Goal: Task Accomplishment & Management: Complete application form

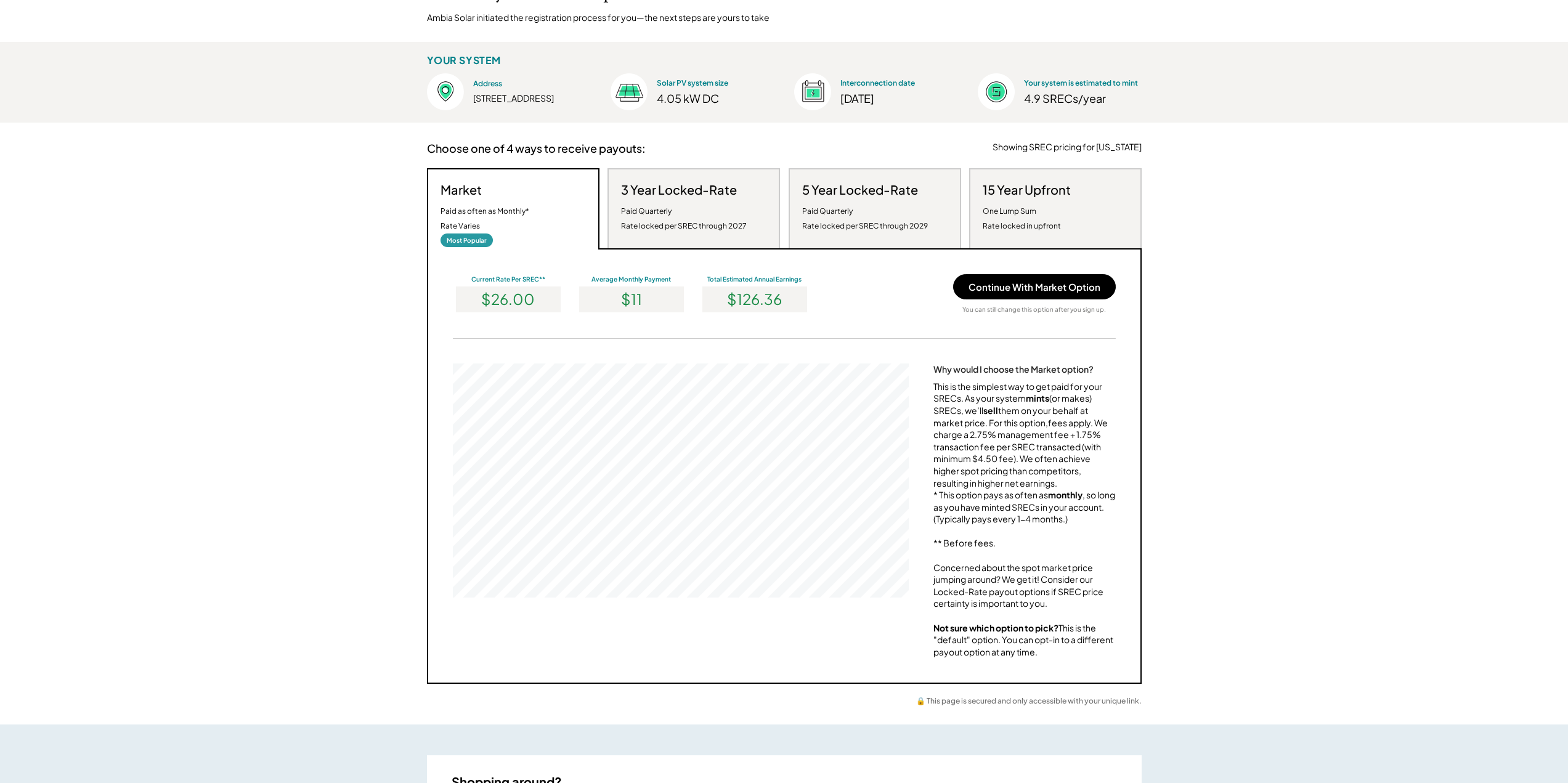
scroll to position [123, 0]
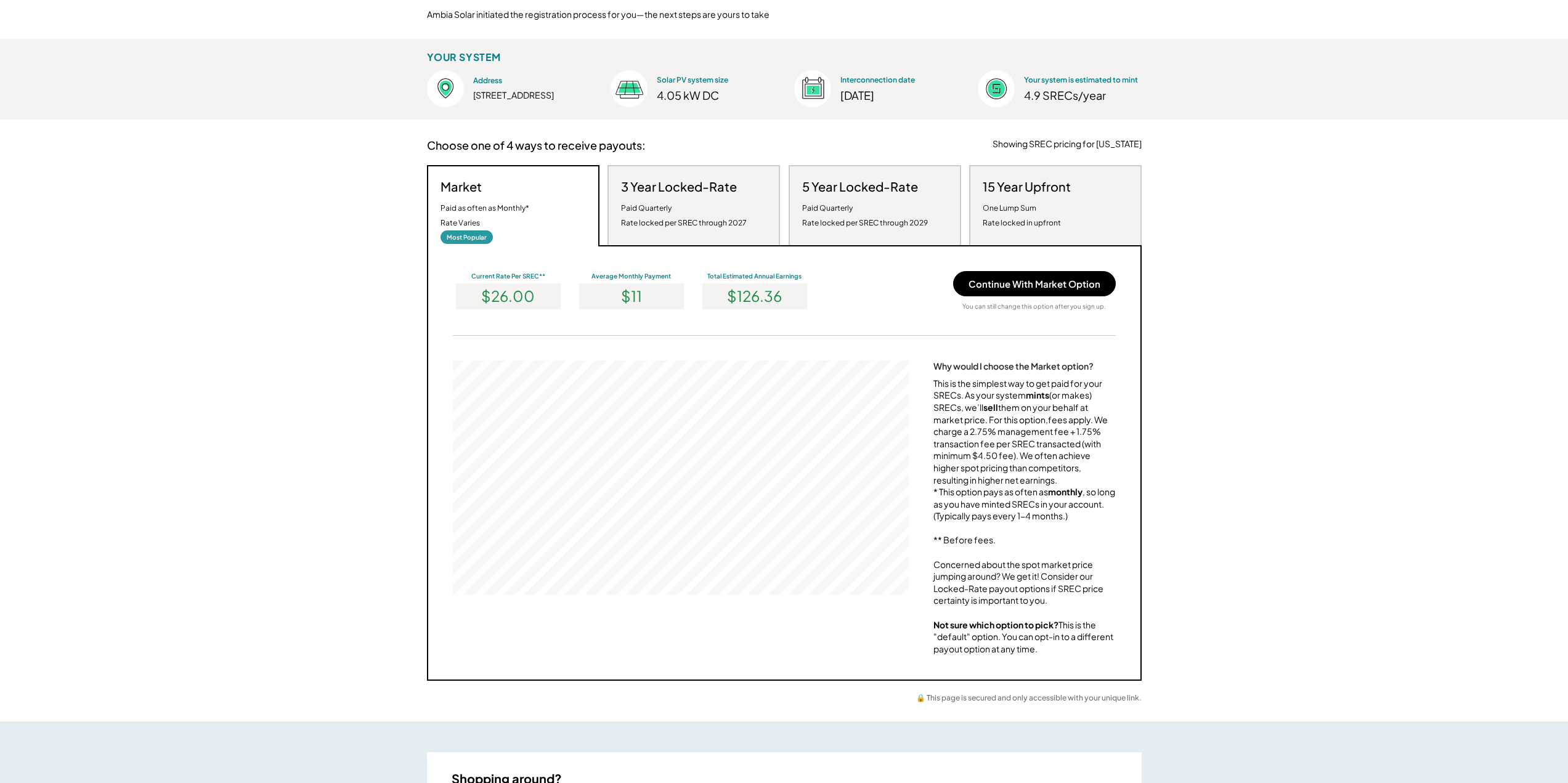
click at [697, 196] on div "3 Year Locked-Rate Paid Quarterly Rate locked per SREC through 2027" at bounding box center [684, 204] width 126 height 52
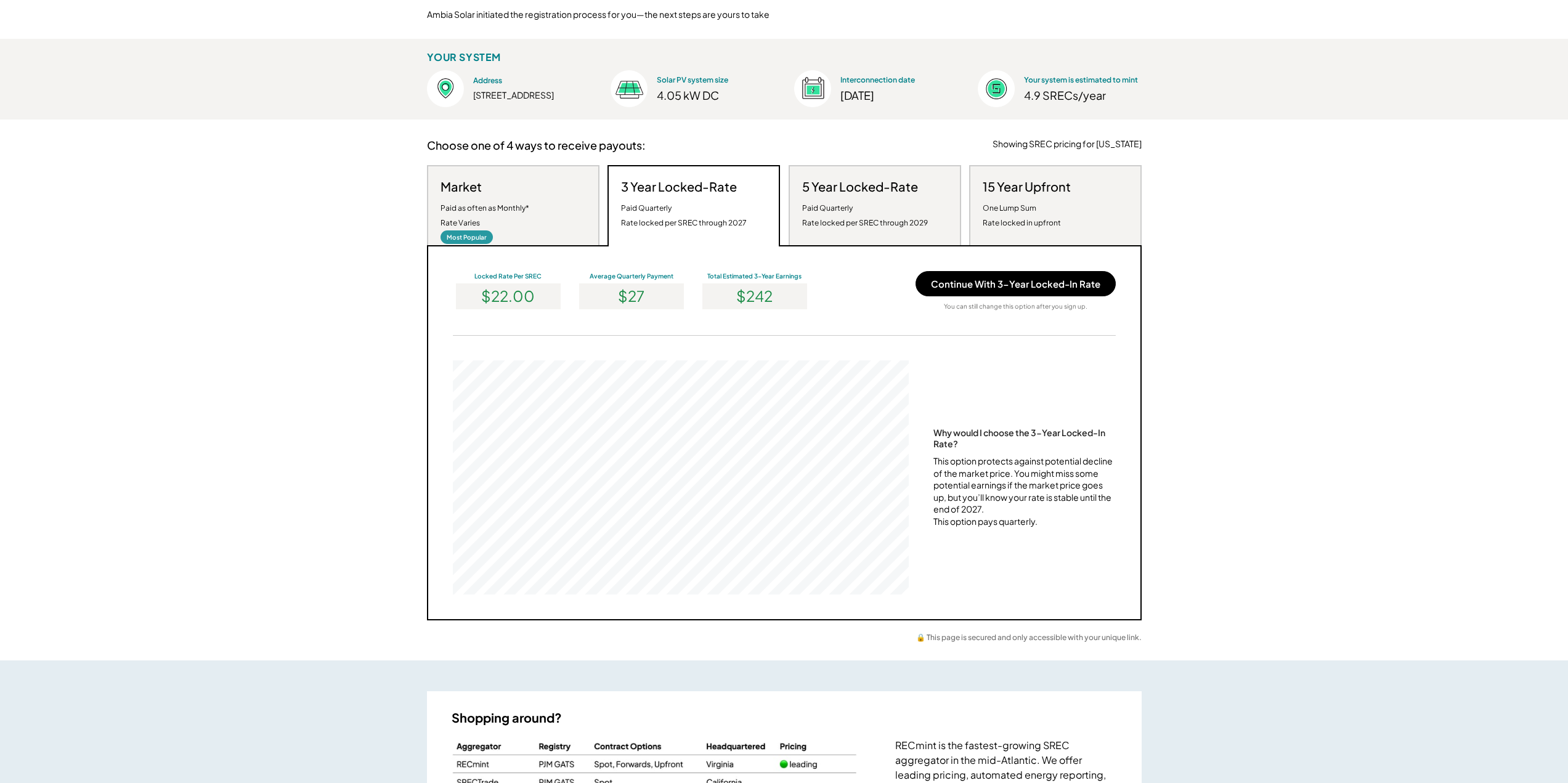
scroll to position [234, 456]
click at [841, 201] on div "Paid Quarterly Rate locked per SREC through 2029" at bounding box center [865, 216] width 126 height 30
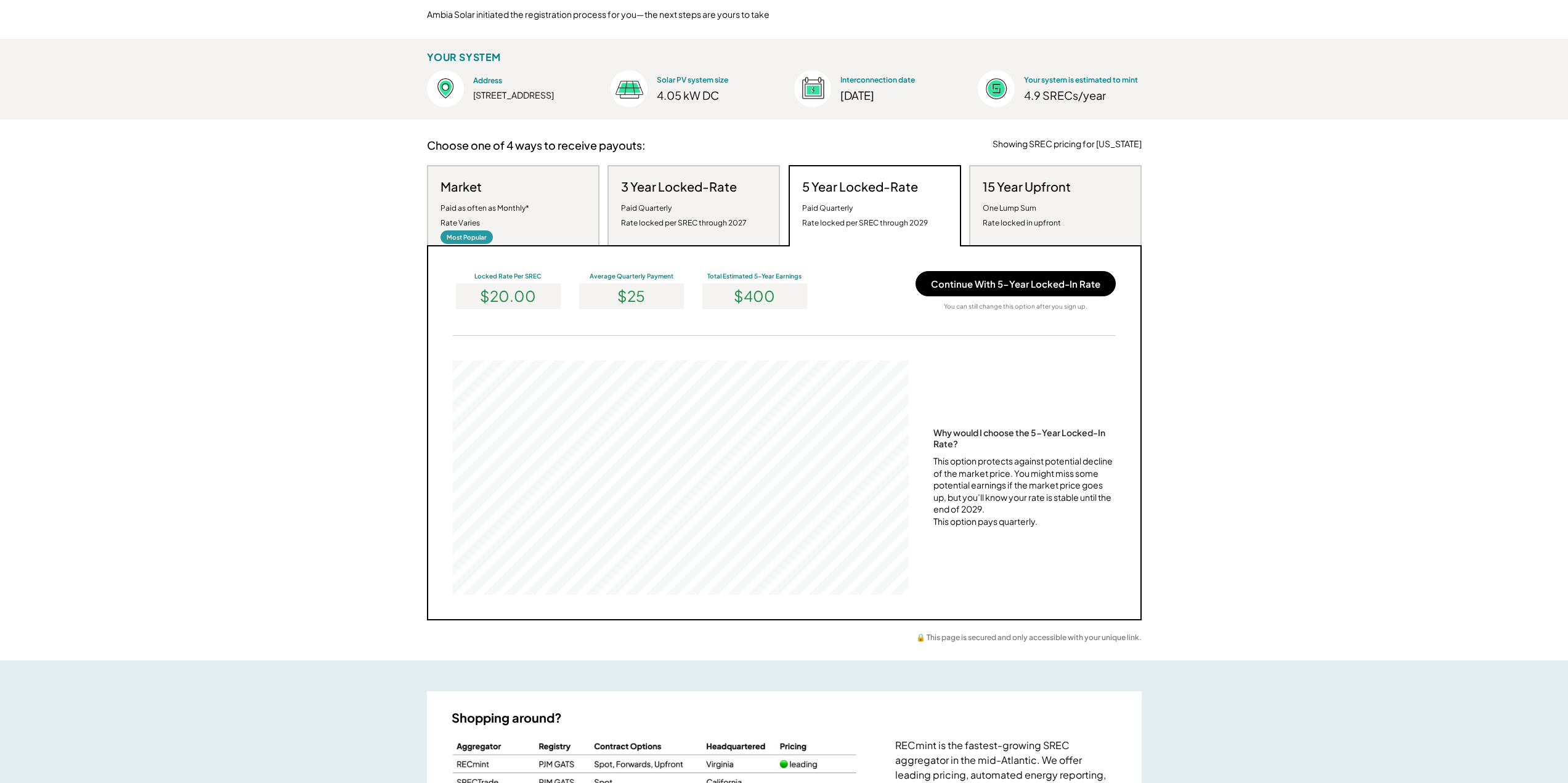
click at [1017, 206] on div "One Lump Sum Rate locked in upfront" at bounding box center [1022, 216] width 78 height 30
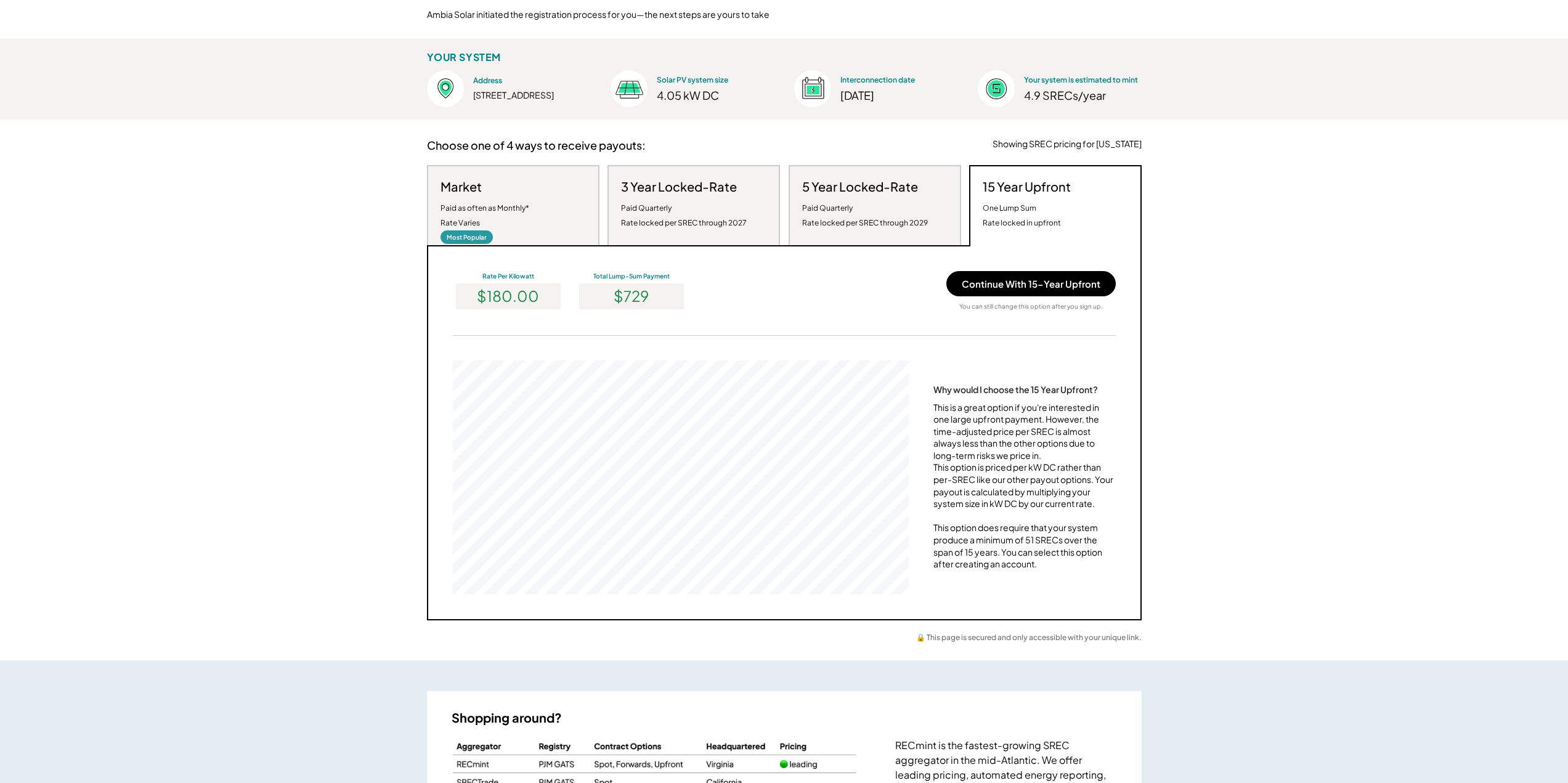
click at [493, 227] on div "Paid as often as Monthly* Rate Varies" at bounding box center [485, 216] width 89 height 30
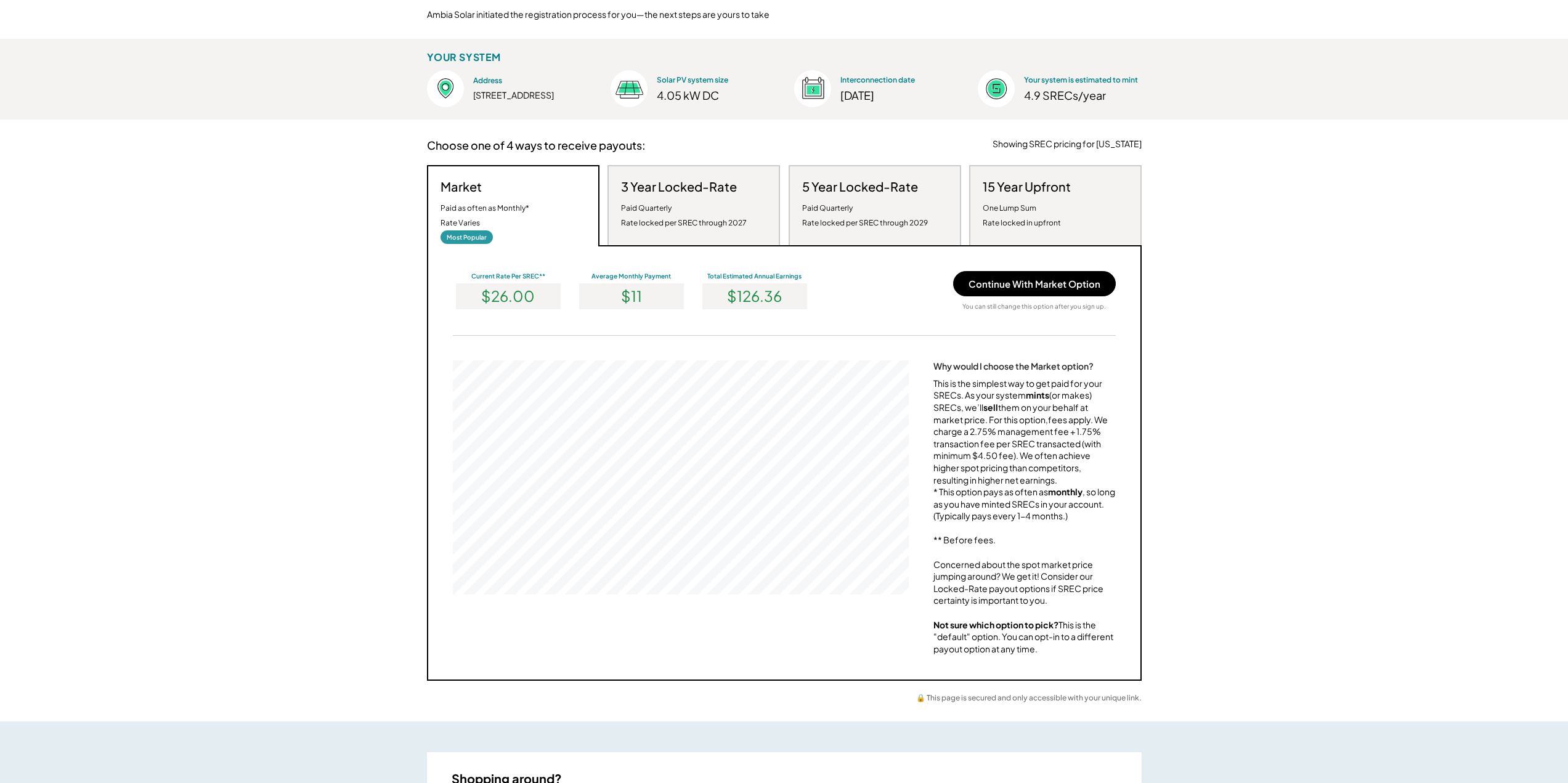
click at [857, 214] on div "Paid Quarterly Rate locked per SREC through 2029" at bounding box center [865, 216] width 126 height 30
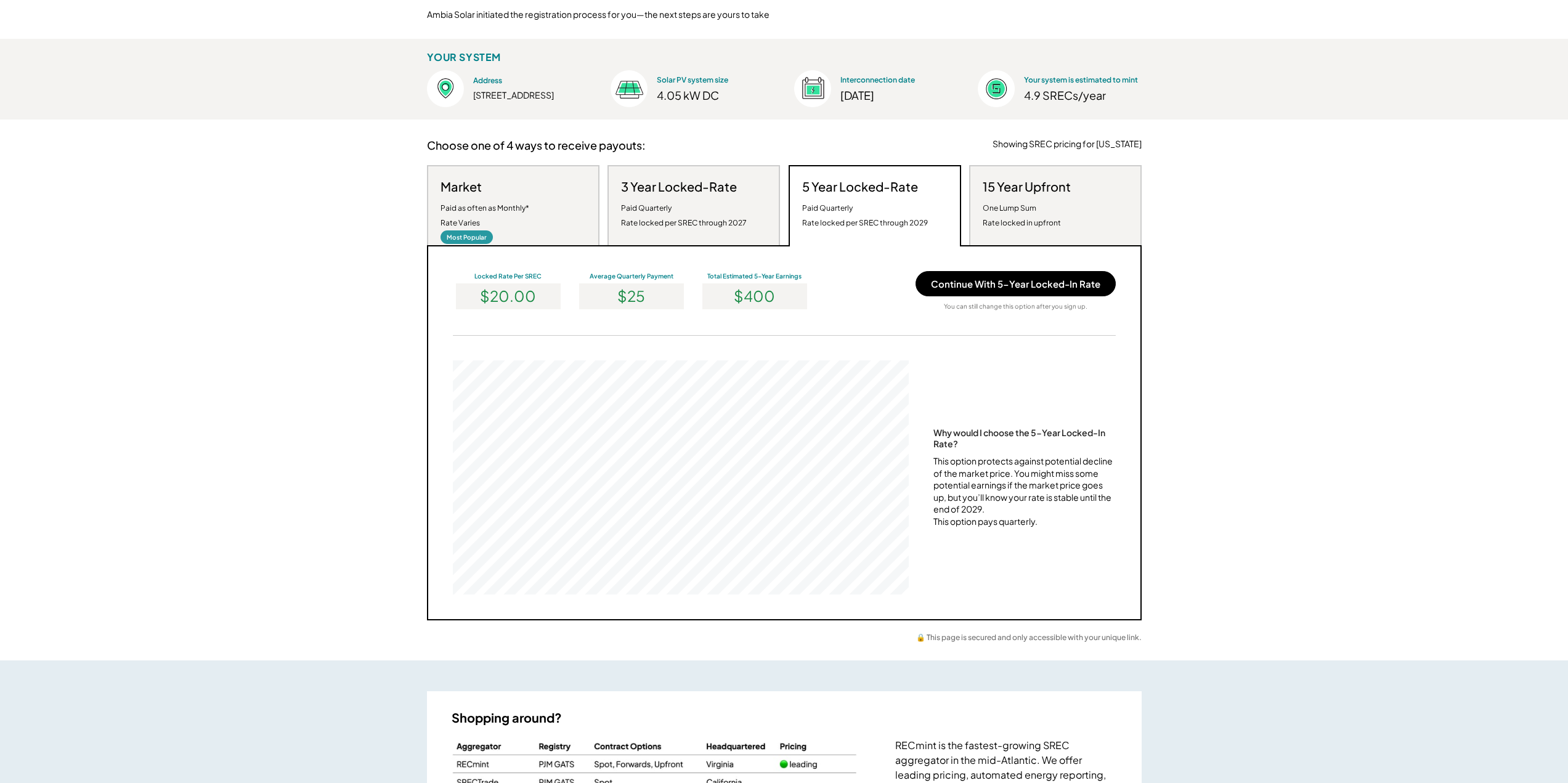
click at [680, 211] on div "Paid Quarterly Rate locked per SREC through 2027" at bounding box center [684, 216] width 126 height 30
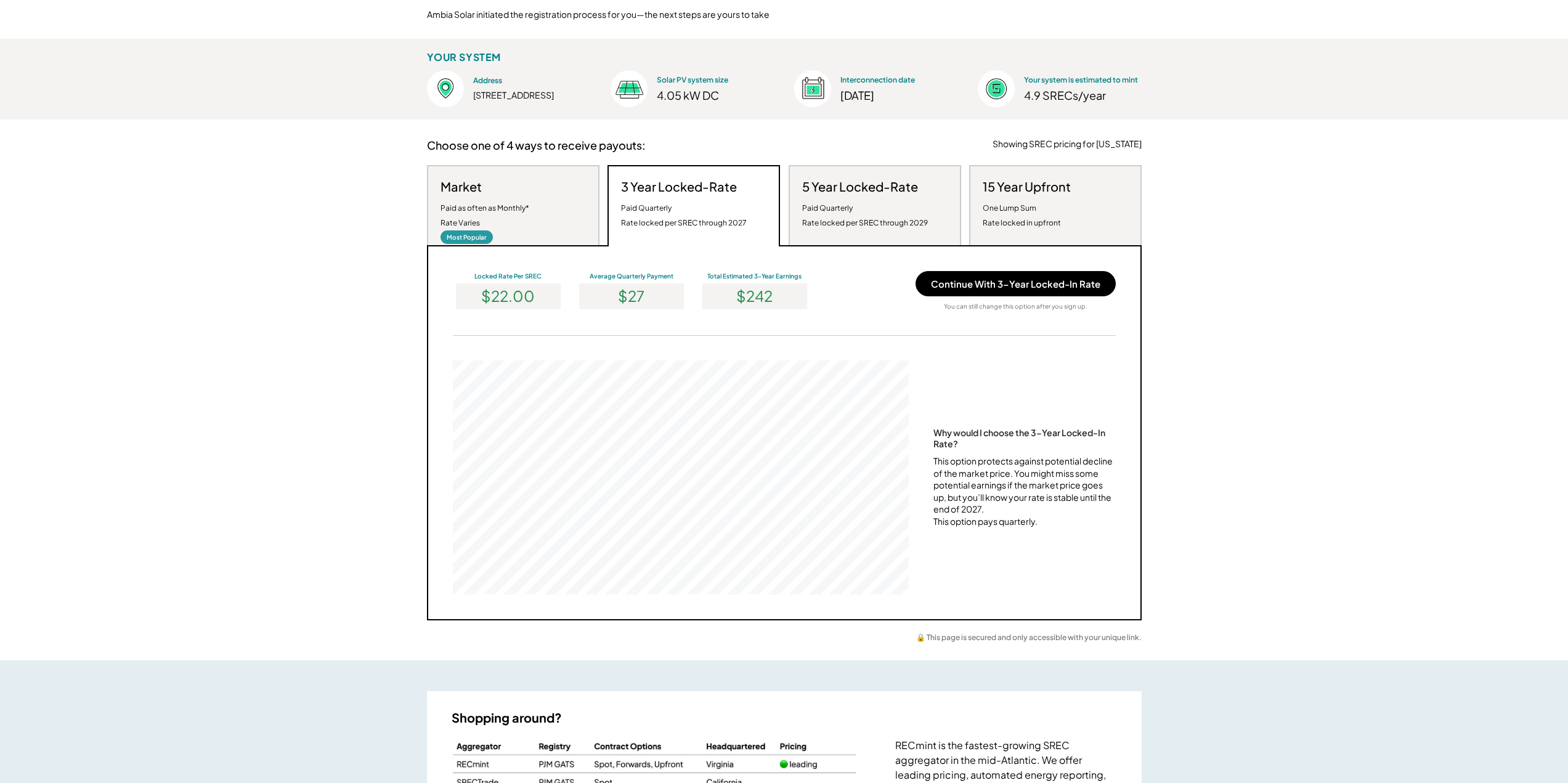
click at [874, 221] on div "Paid Quarterly Rate locked per SREC through 2029" at bounding box center [865, 216] width 126 height 30
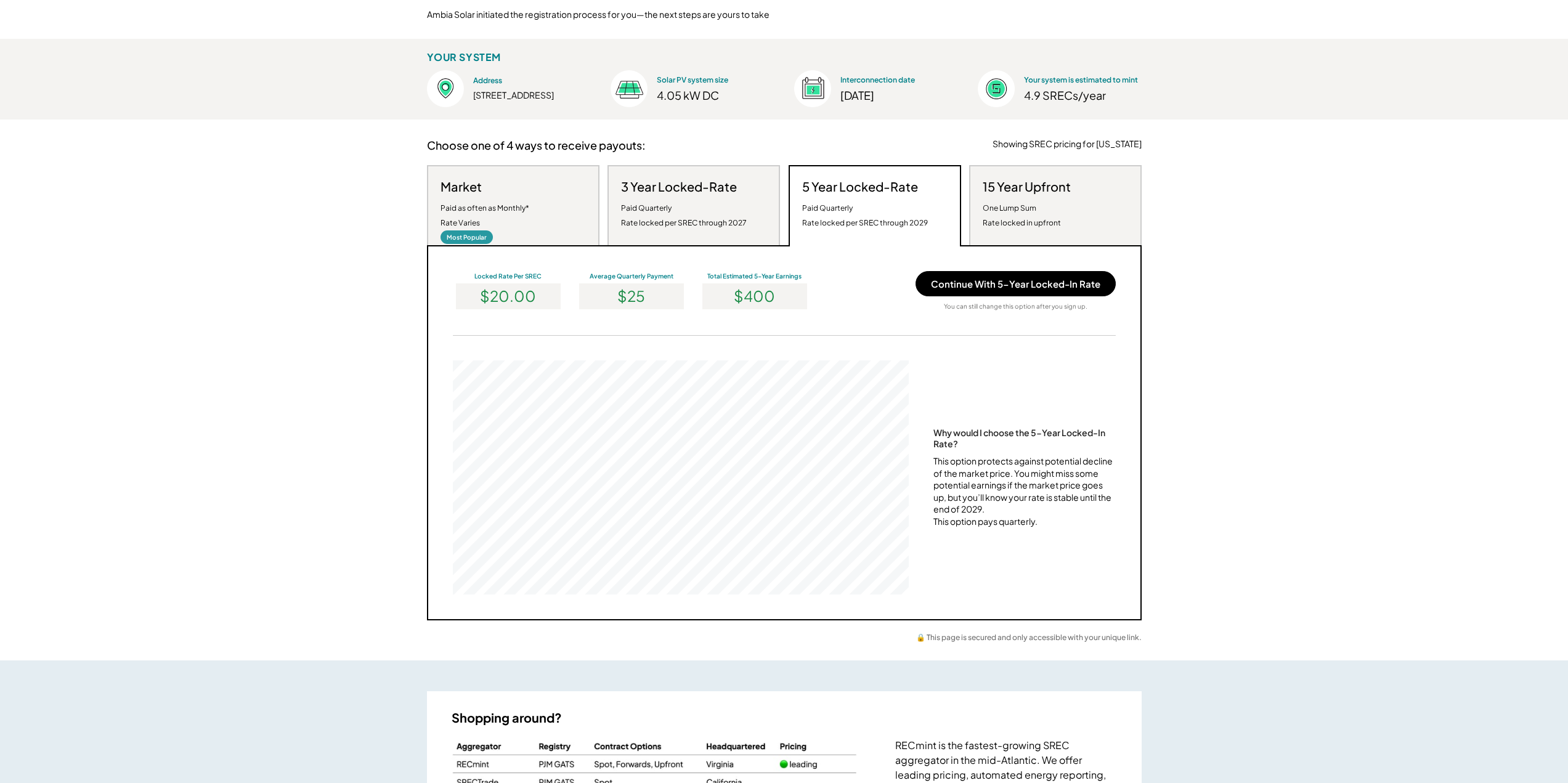
click at [499, 199] on div "Market Paid as often as Monthly* Rate Varies" at bounding box center [485, 204] width 89 height 52
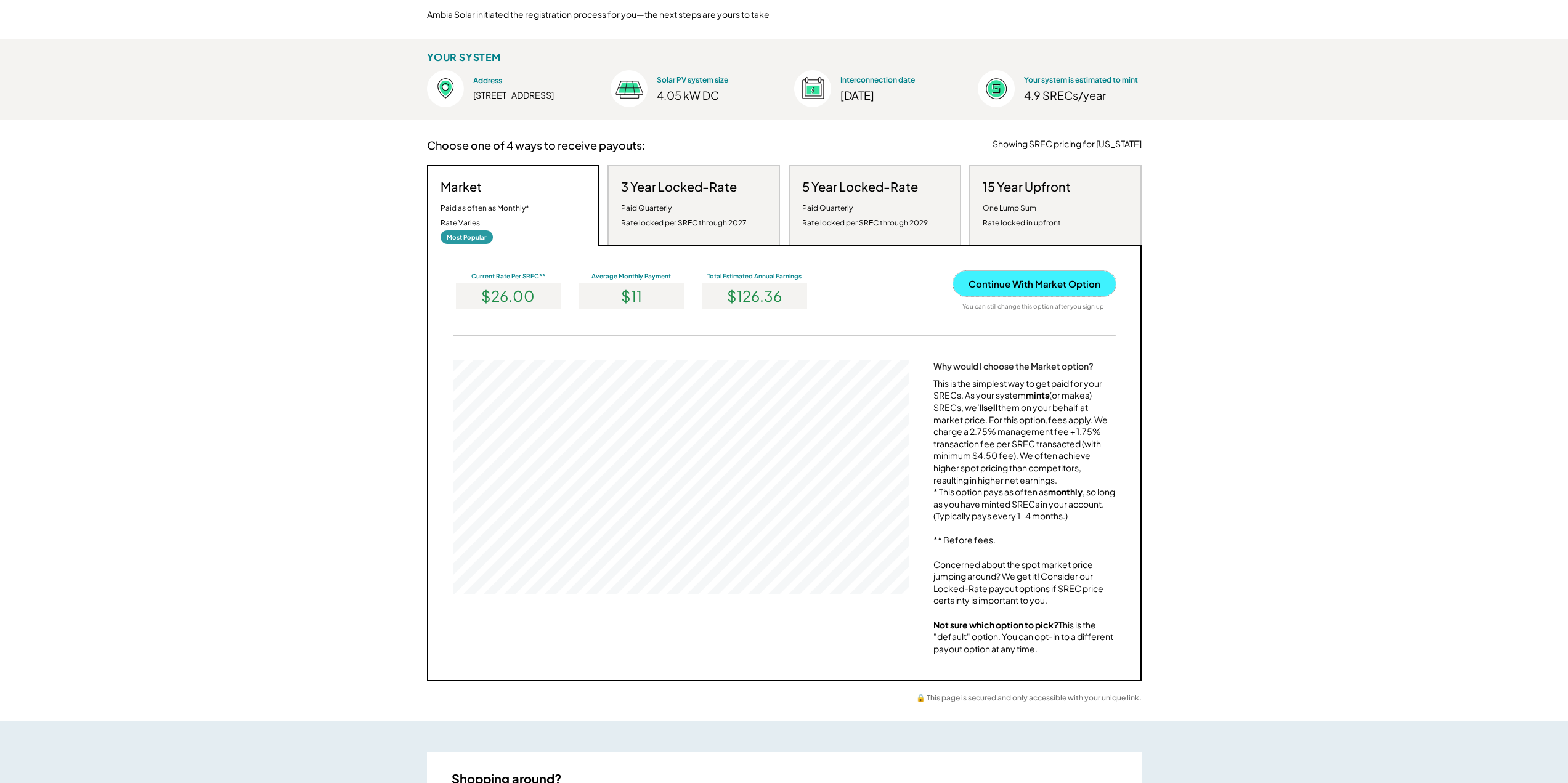
click at [1025, 288] on button "Continue With Market Option" at bounding box center [1035, 283] width 162 height 25
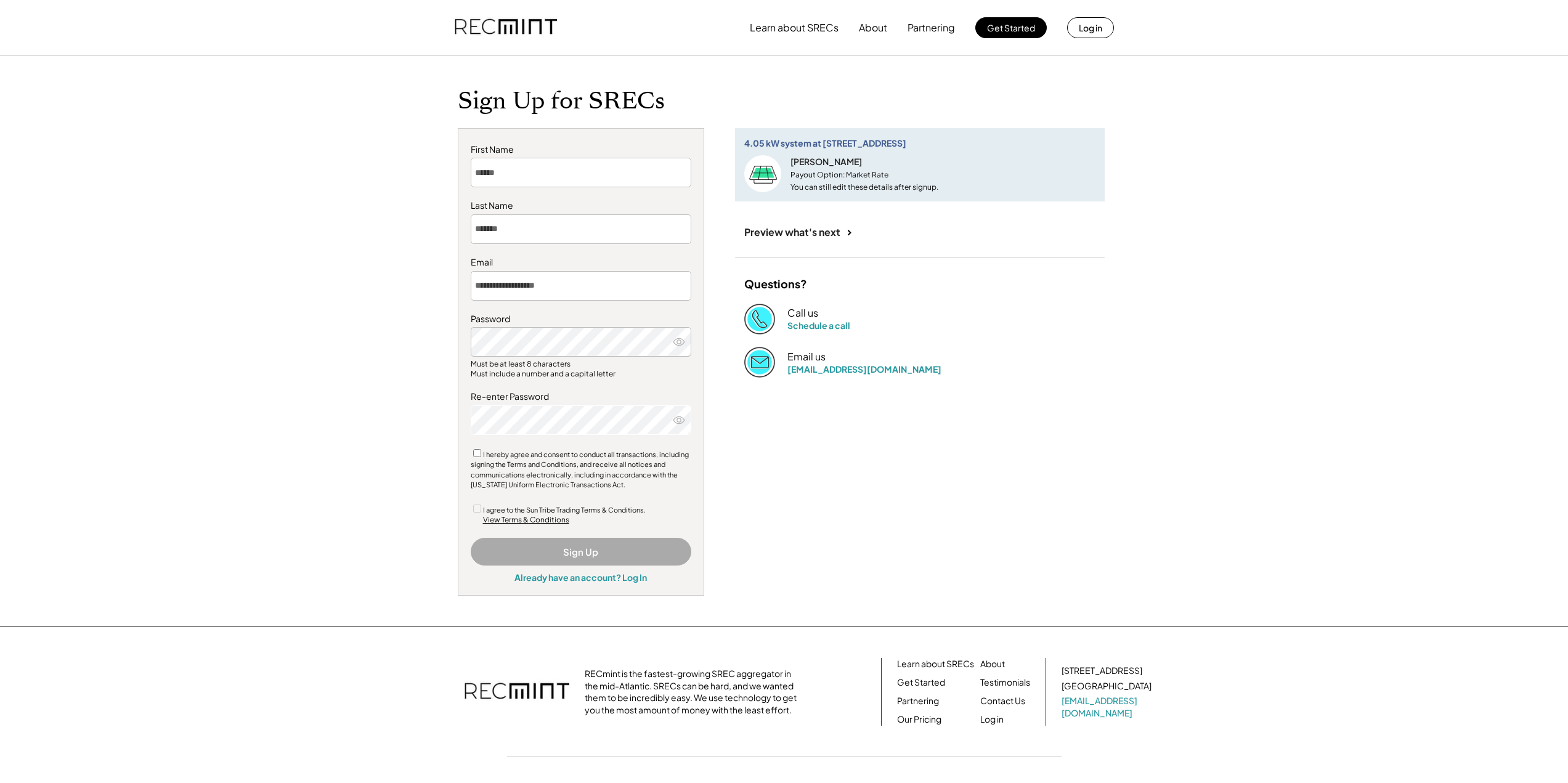
click at [682, 343] on icon at bounding box center [678, 341] width 12 height 12
click at [682, 422] on use at bounding box center [678, 420] width 11 height 7
click at [551, 550] on button "Sign Up" at bounding box center [581, 551] width 220 height 28
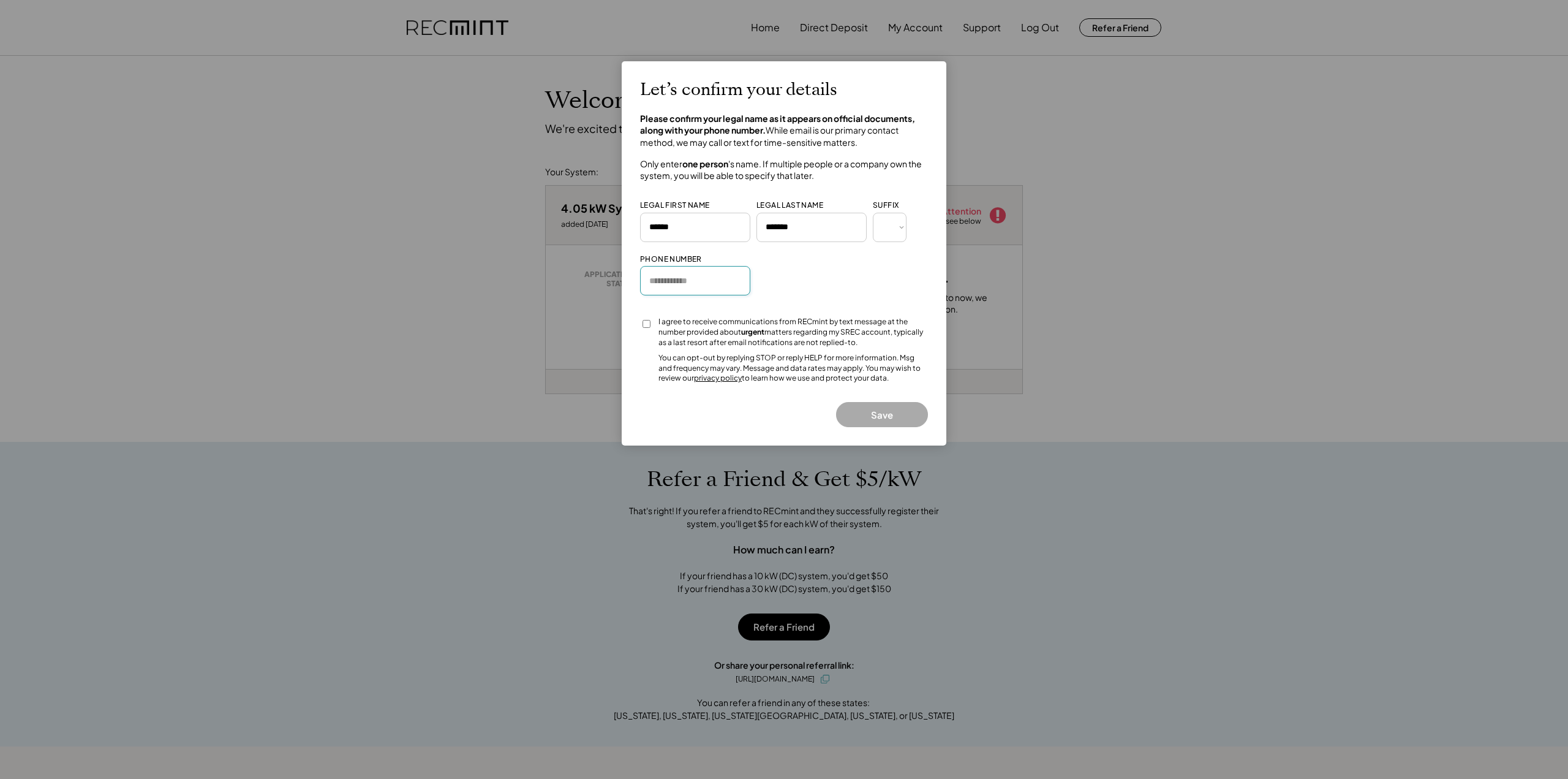
click at [666, 285] on input "input" at bounding box center [695, 281] width 110 height 29
type input "**********"
click at [879, 417] on button "Save" at bounding box center [882, 414] width 92 height 25
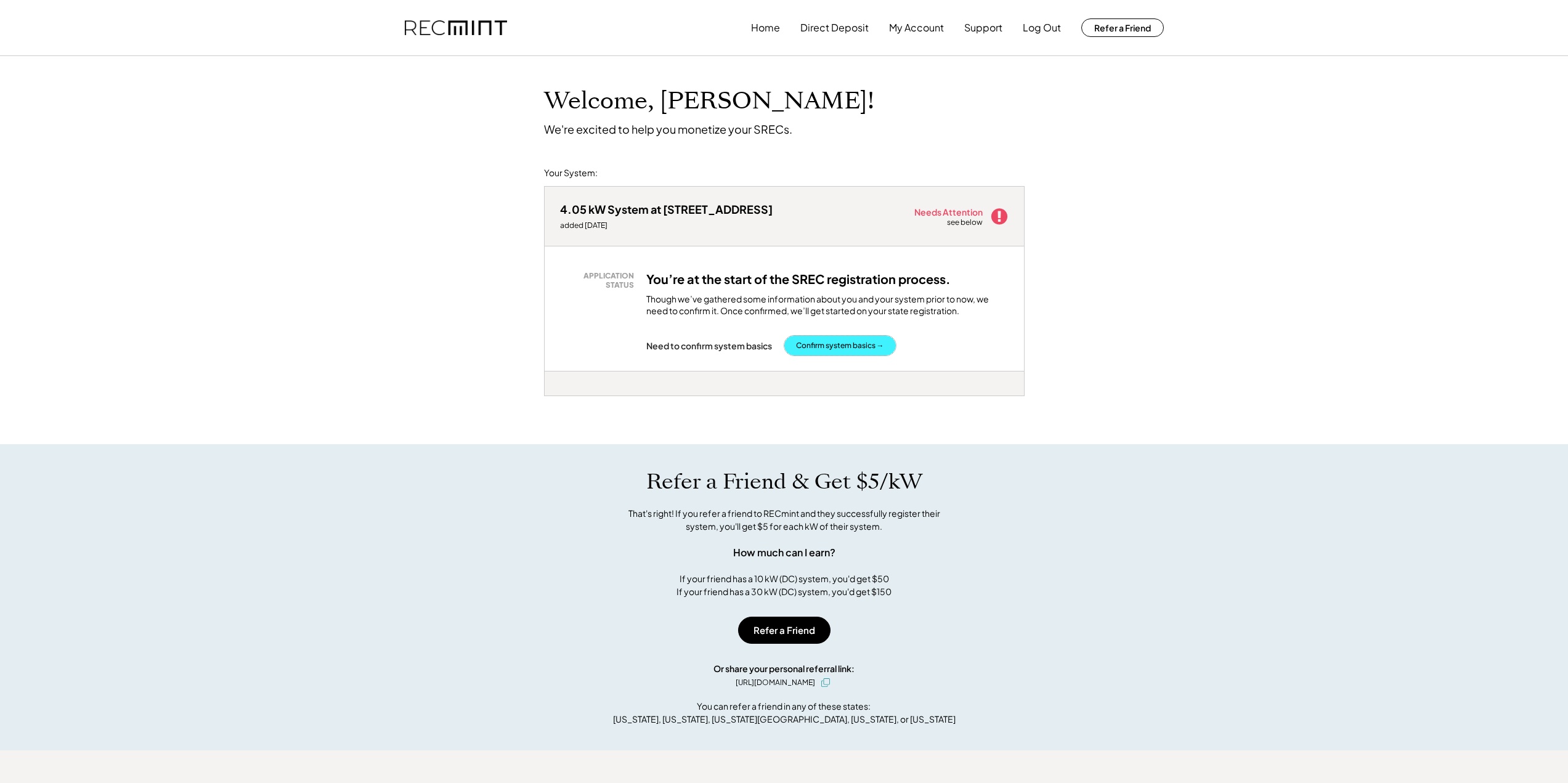
click at [839, 344] on button "Confirm system basics →" at bounding box center [840, 345] width 111 height 20
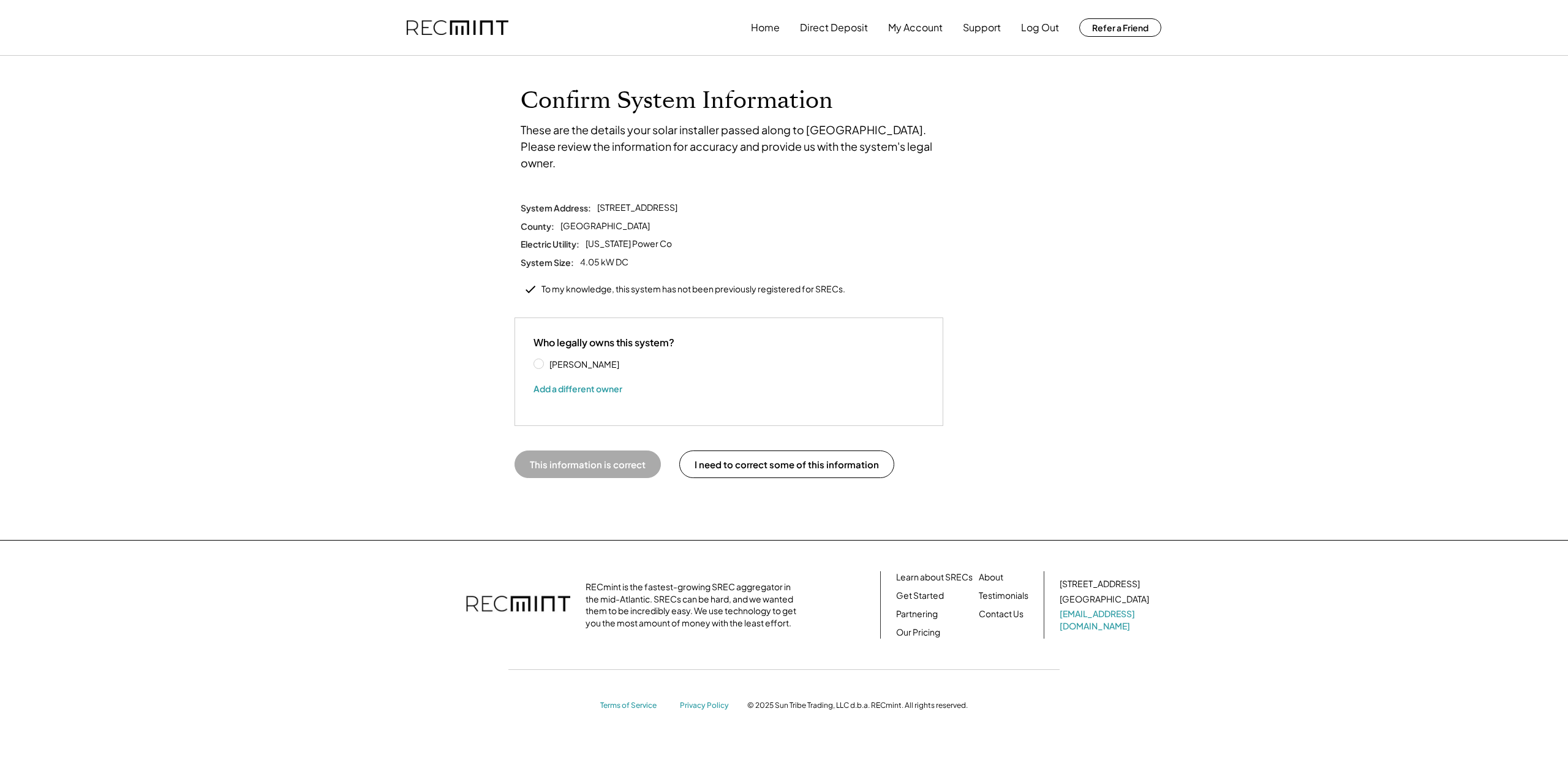
click at [546, 359] on label "Daniel Leonard" at bounding box center [601, 363] width 110 height 8
click at [565, 450] on button "This information is correct" at bounding box center [587, 464] width 147 height 28
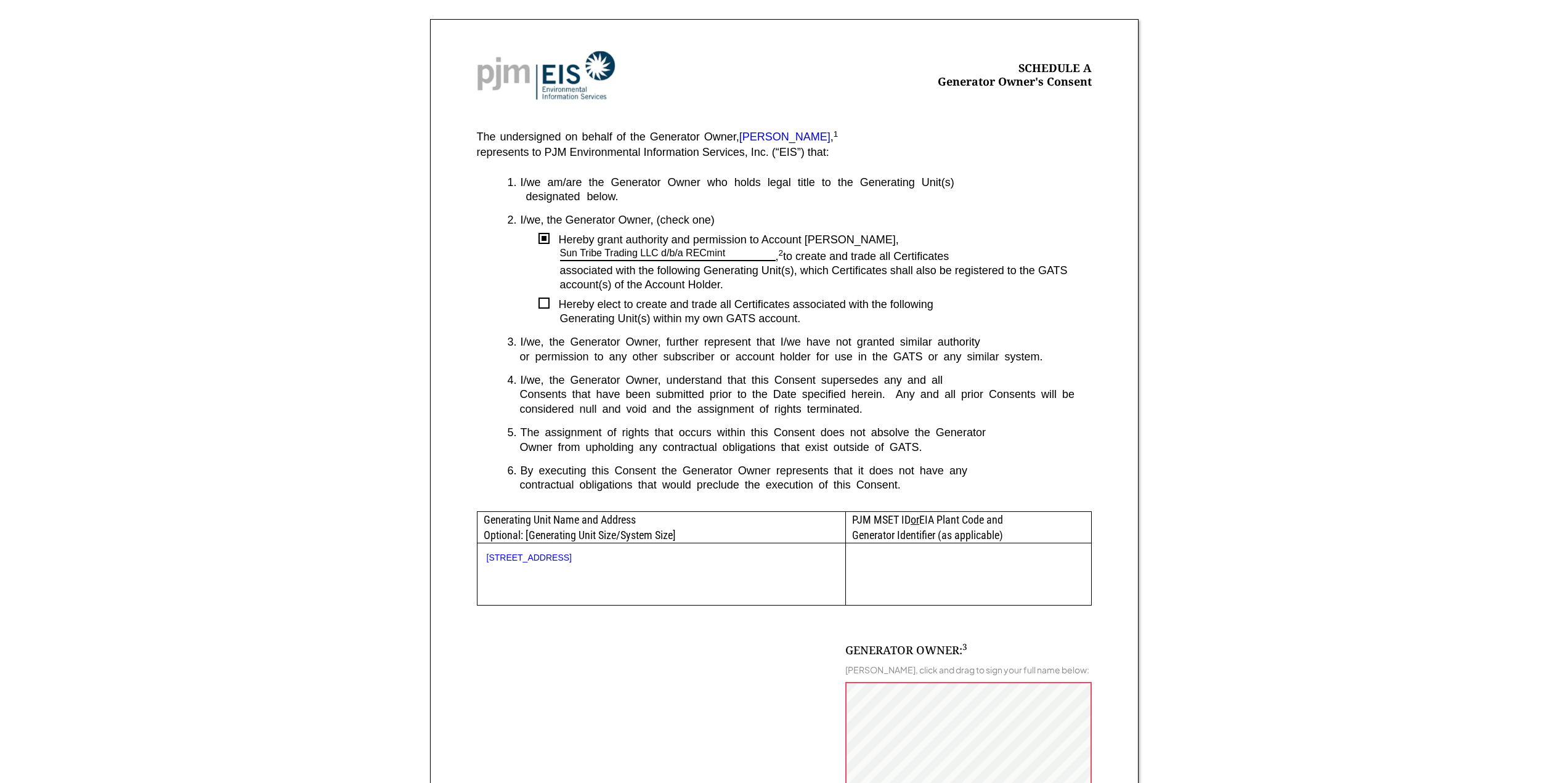
scroll to position [185, 0]
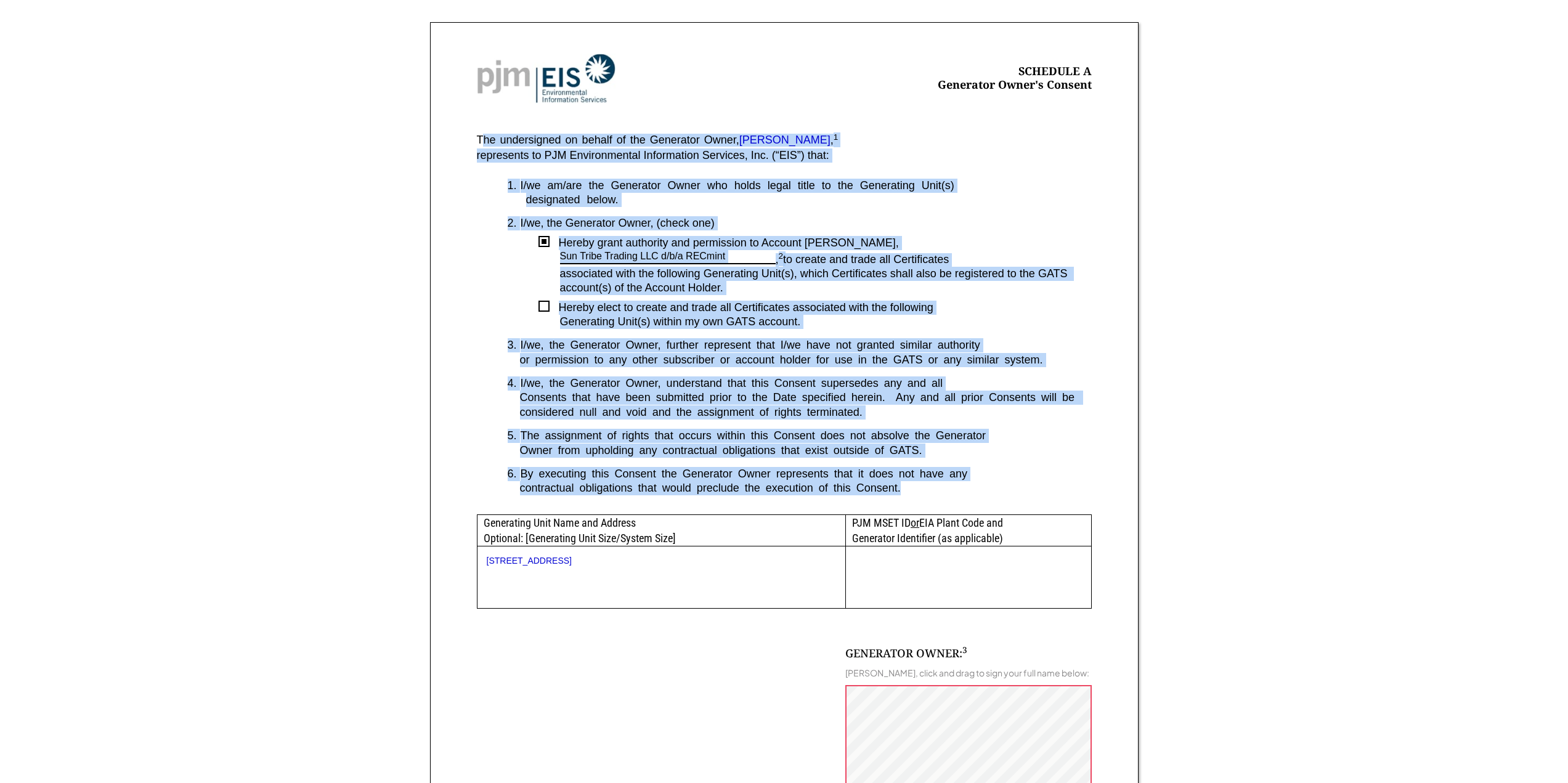
drag, startPoint x: 480, startPoint y: 139, endPoint x: 906, endPoint y: 495, distance: 555.2
click at [906, 495] on div "SCHEDULE A Generator Owner's Consent The undersigned on behalf of the Generator…" at bounding box center [785, 489] width 709 height 934
copy div "he undersigned on behalf of the Generator Owner, Daniel Leonard , 1 represents …"
click at [298, 483] on div "Sign GATS Schedule A Form Pennsylvania requires that you sign the following doc…" at bounding box center [784, 489] width 1568 height 1230
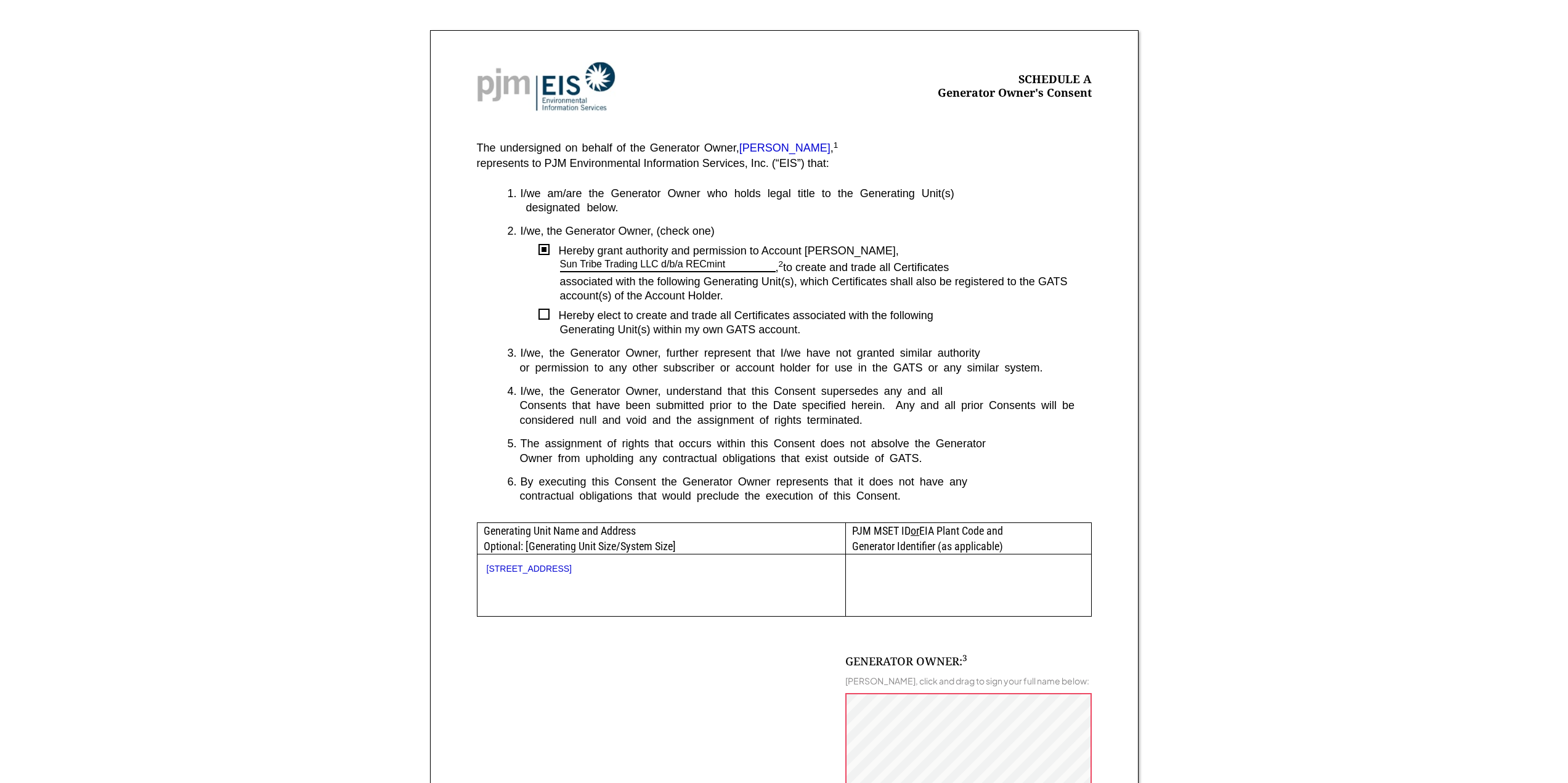
scroll to position [170, 0]
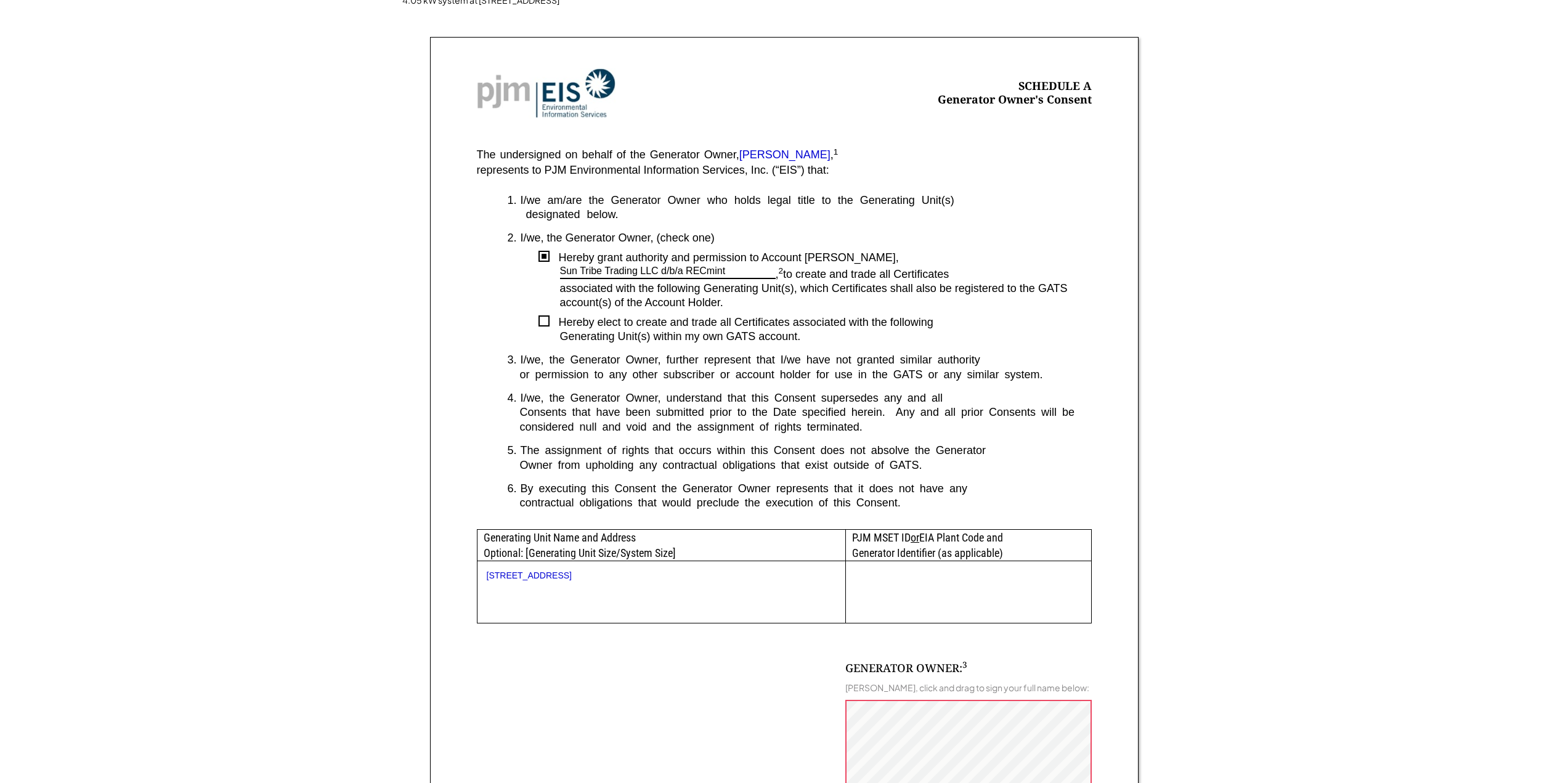
click at [778, 661] on div "GENERATOR OWNER: 3 Daniel Leonard, click and drag to sign your full name below:…" at bounding box center [784, 782] width 615 height 317
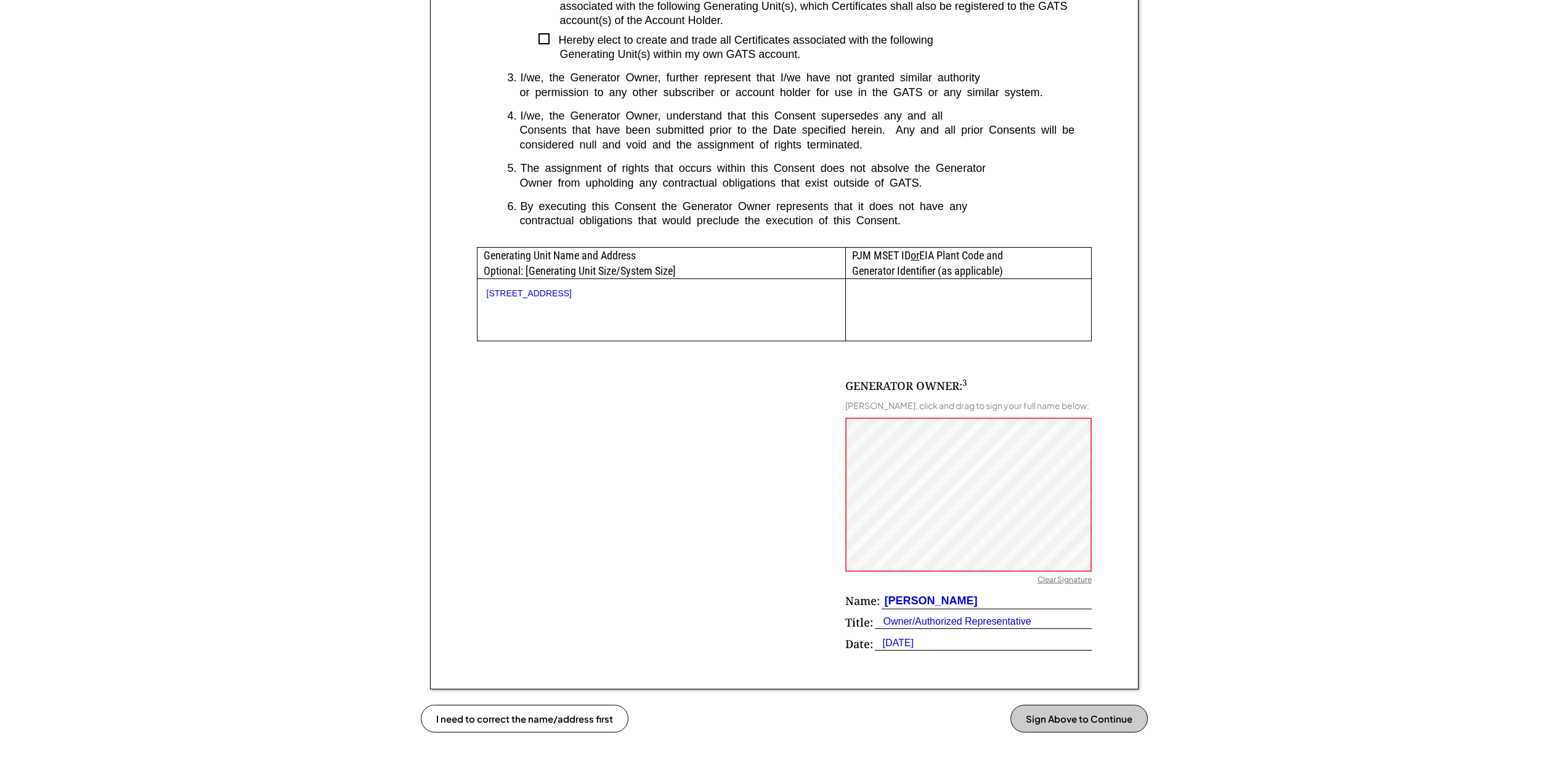
scroll to position [478, 0]
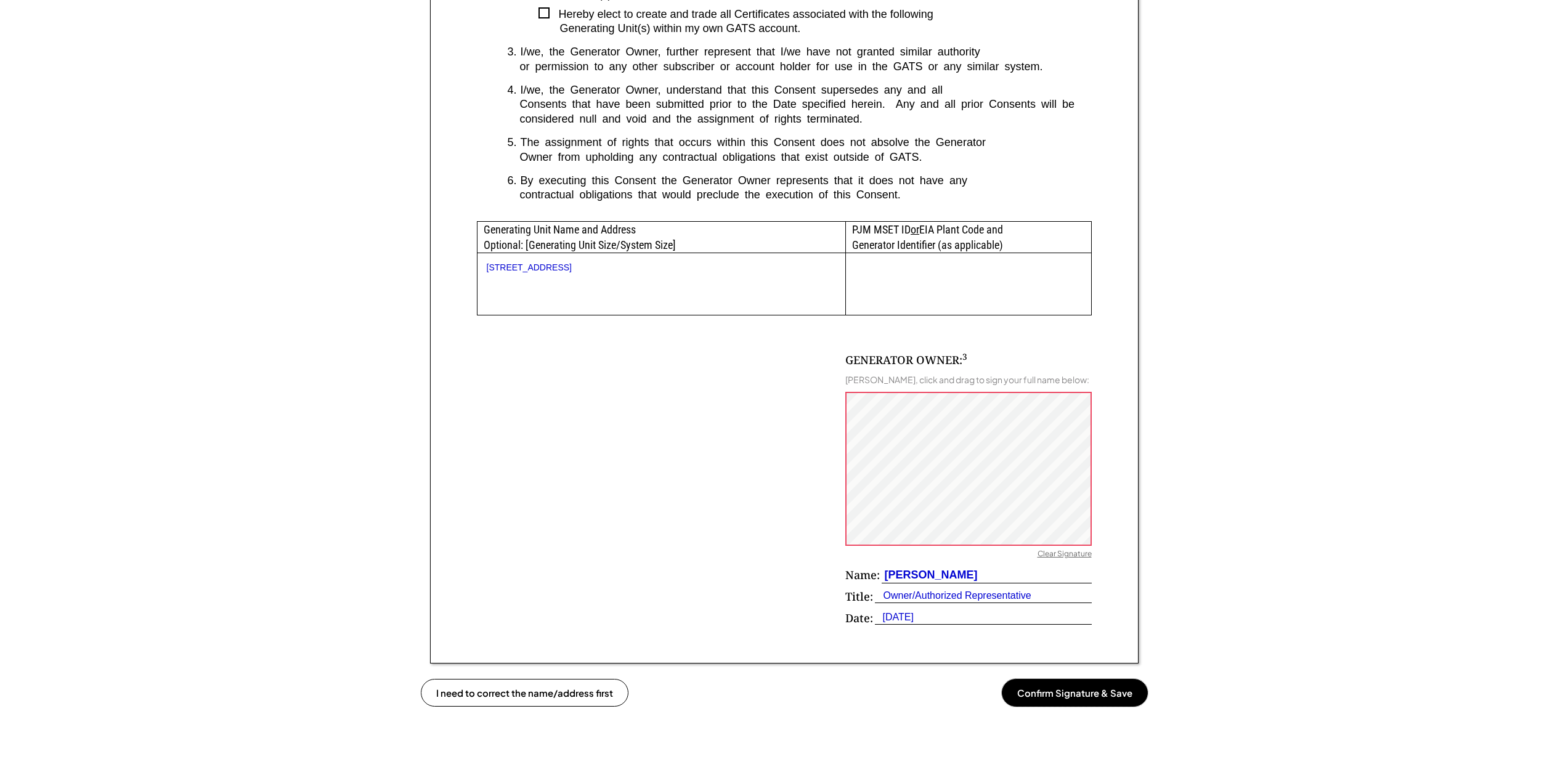
click at [1070, 691] on button "Confirm Signature & Save" at bounding box center [1075, 692] width 146 height 28
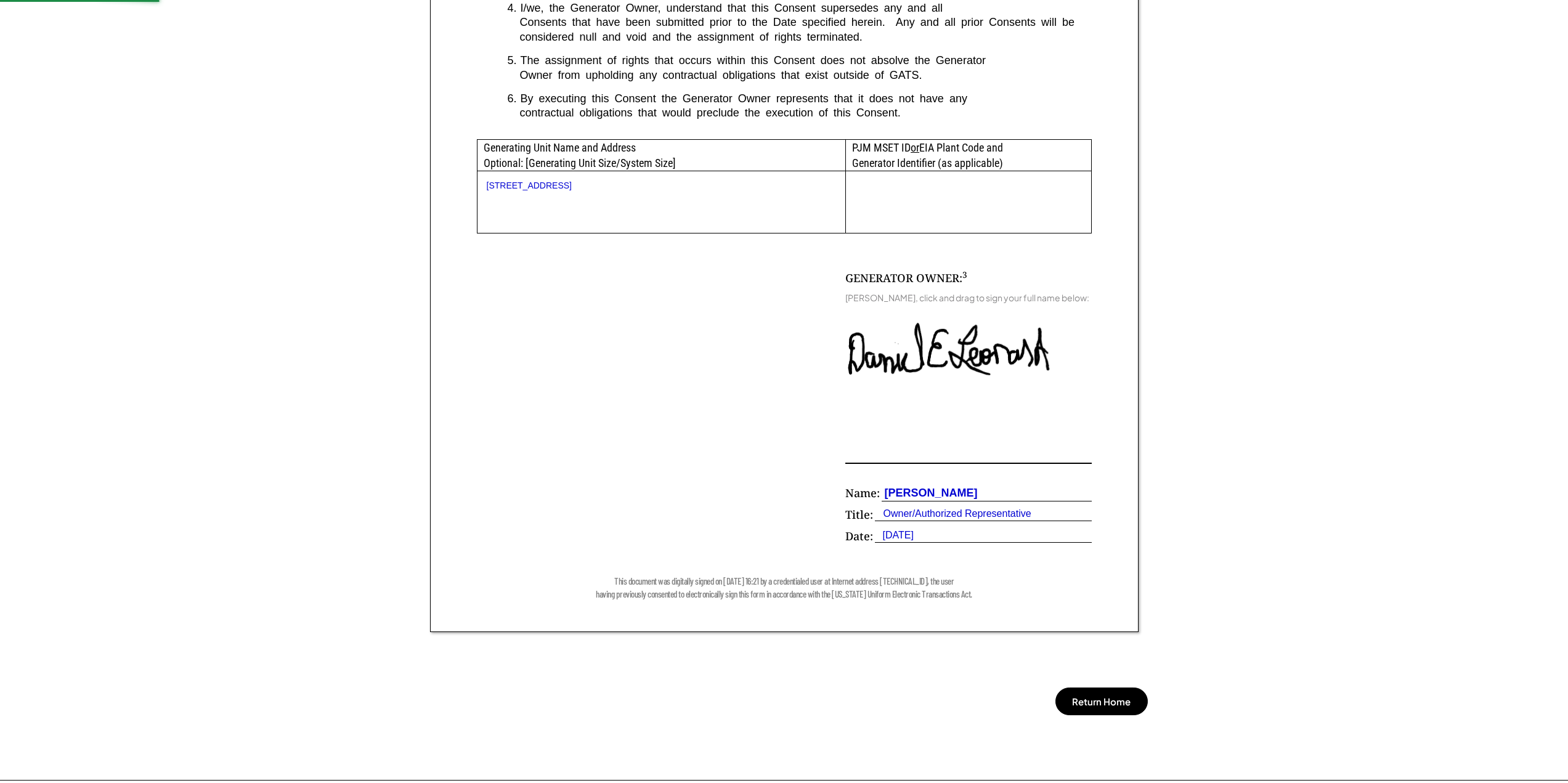
scroll to position [601, 0]
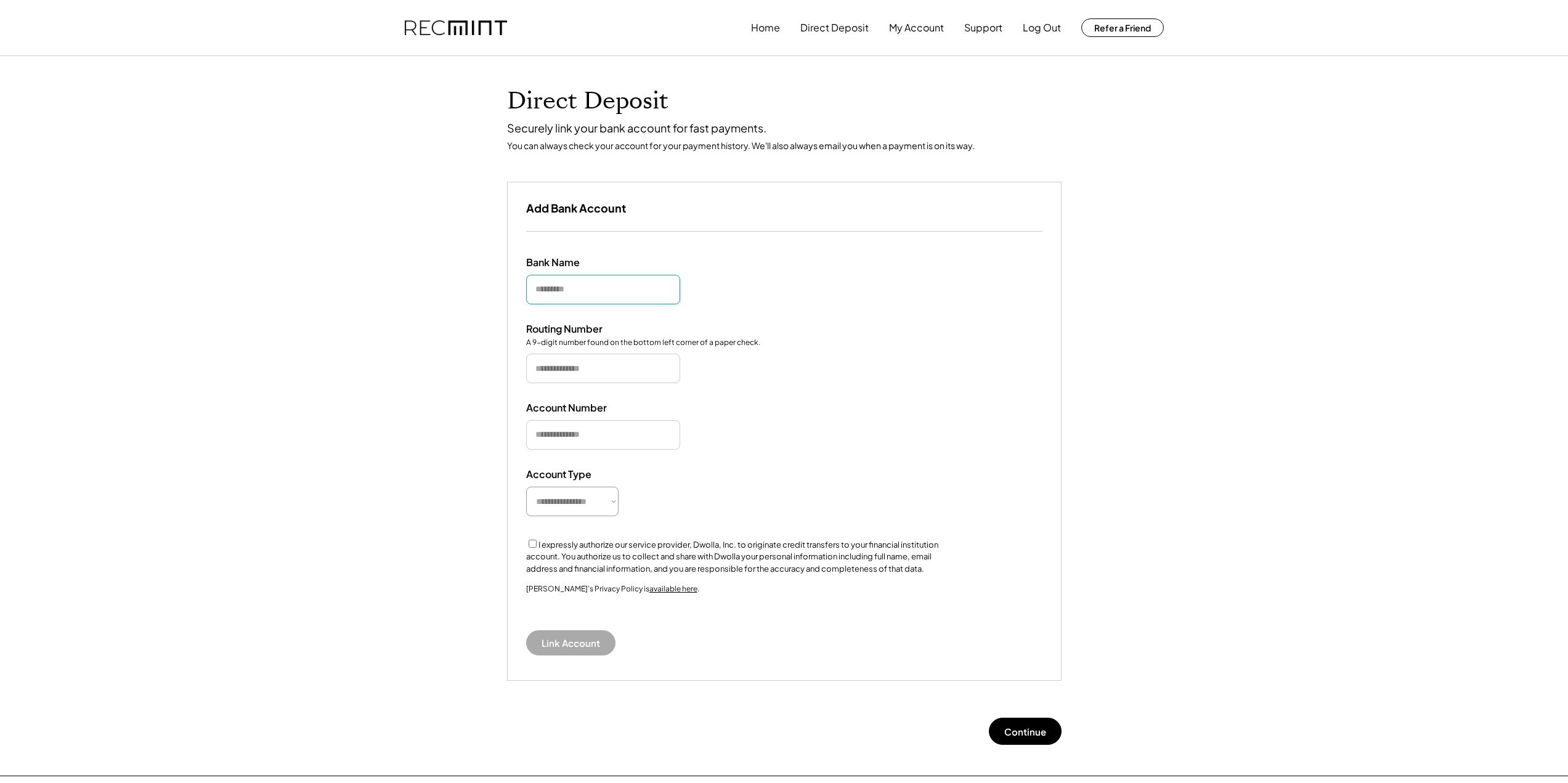
click at [614, 288] on input "input" at bounding box center [603, 290] width 154 height 30
type input "********"
click at [573, 368] on input "input" at bounding box center [603, 368] width 154 height 30
click at [552, 378] on input "input" at bounding box center [603, 368] width 154 height 30
paste input "*********"
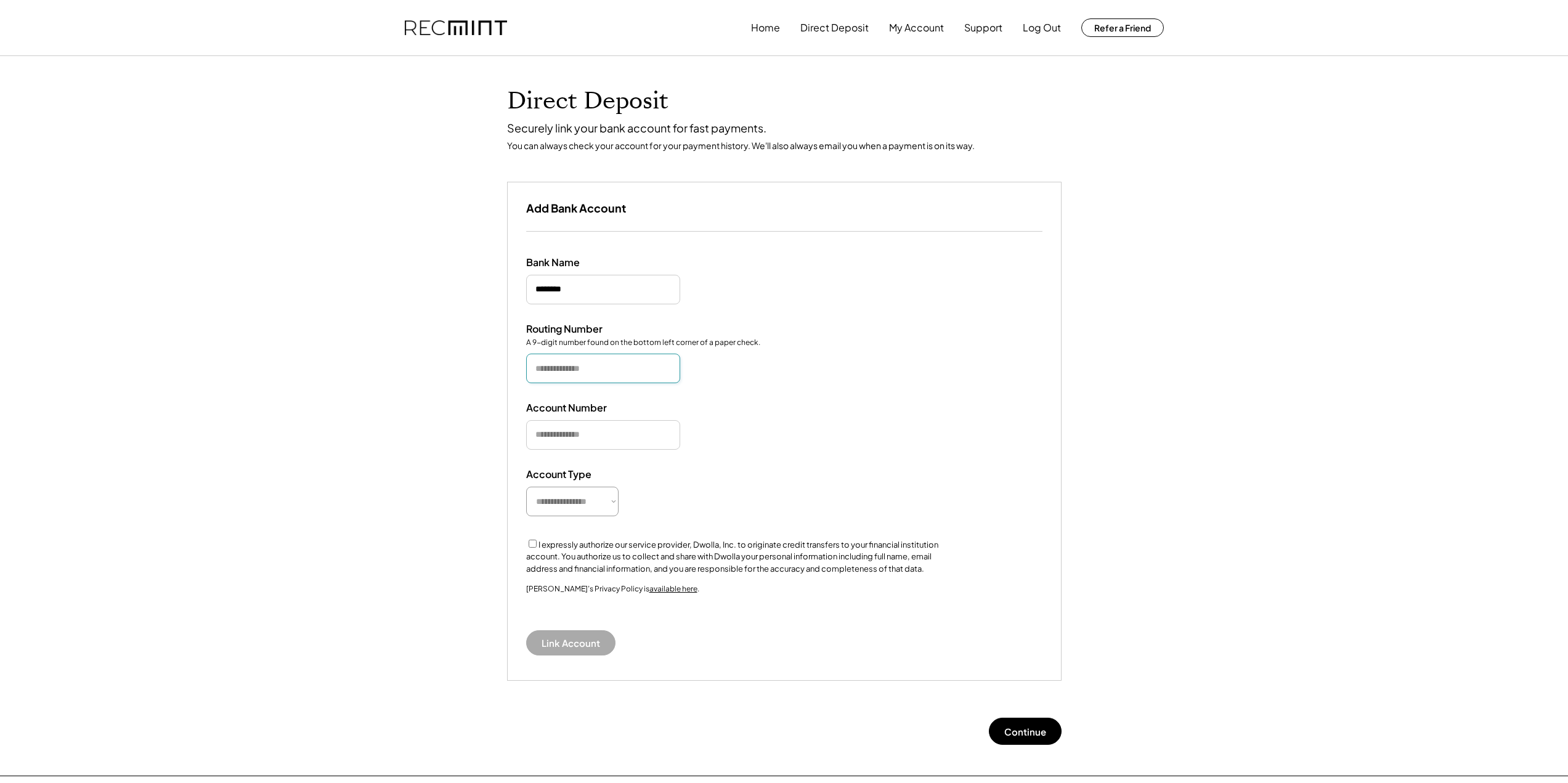
type input "*********"
click at [581, 437] on input "input" at bounding box center [603, 435] width 154 height 30
paste input "**********"
type input "**********"
click at [606, 502] on select "**********" at bounding box center [572, 502] width 92 height 30
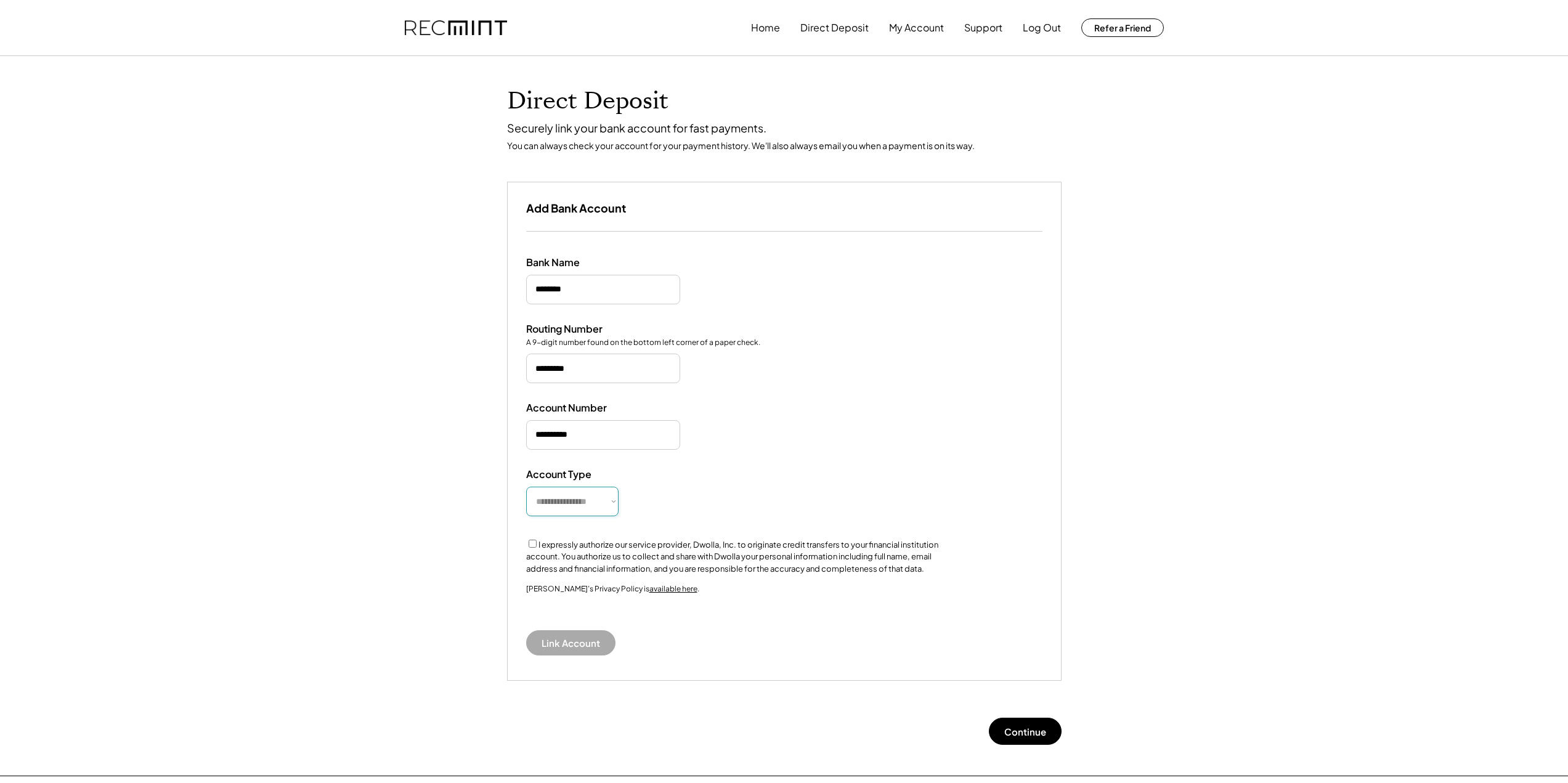
select select "**********"
click at [526, 487] on select "**********" at bounding box center [572, 502] width 92 height 30
click at [569, 643] on button "Link Account" at bounding box center [571, 642] width 90 height 25
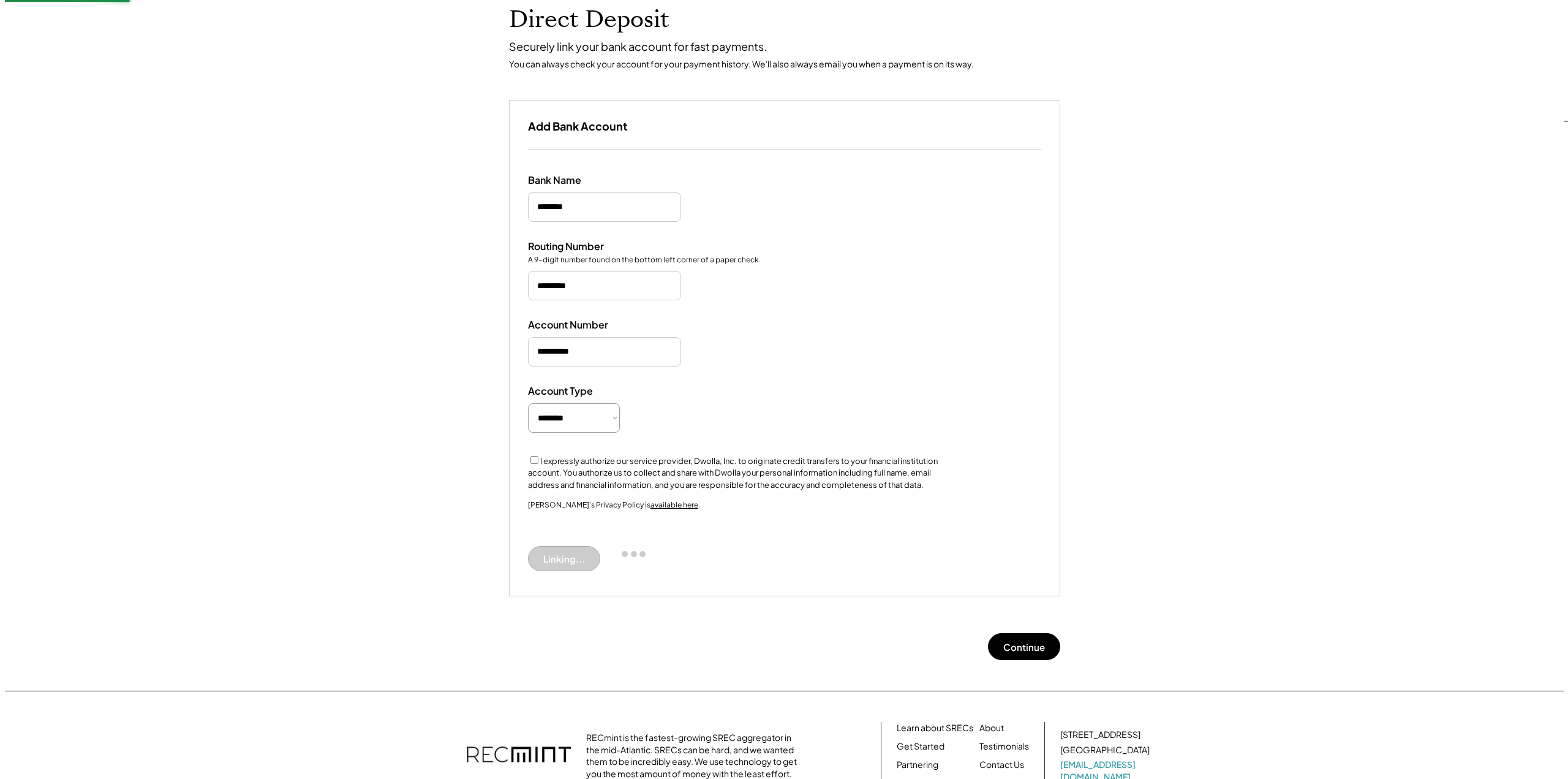
scroll to position [86, 0]
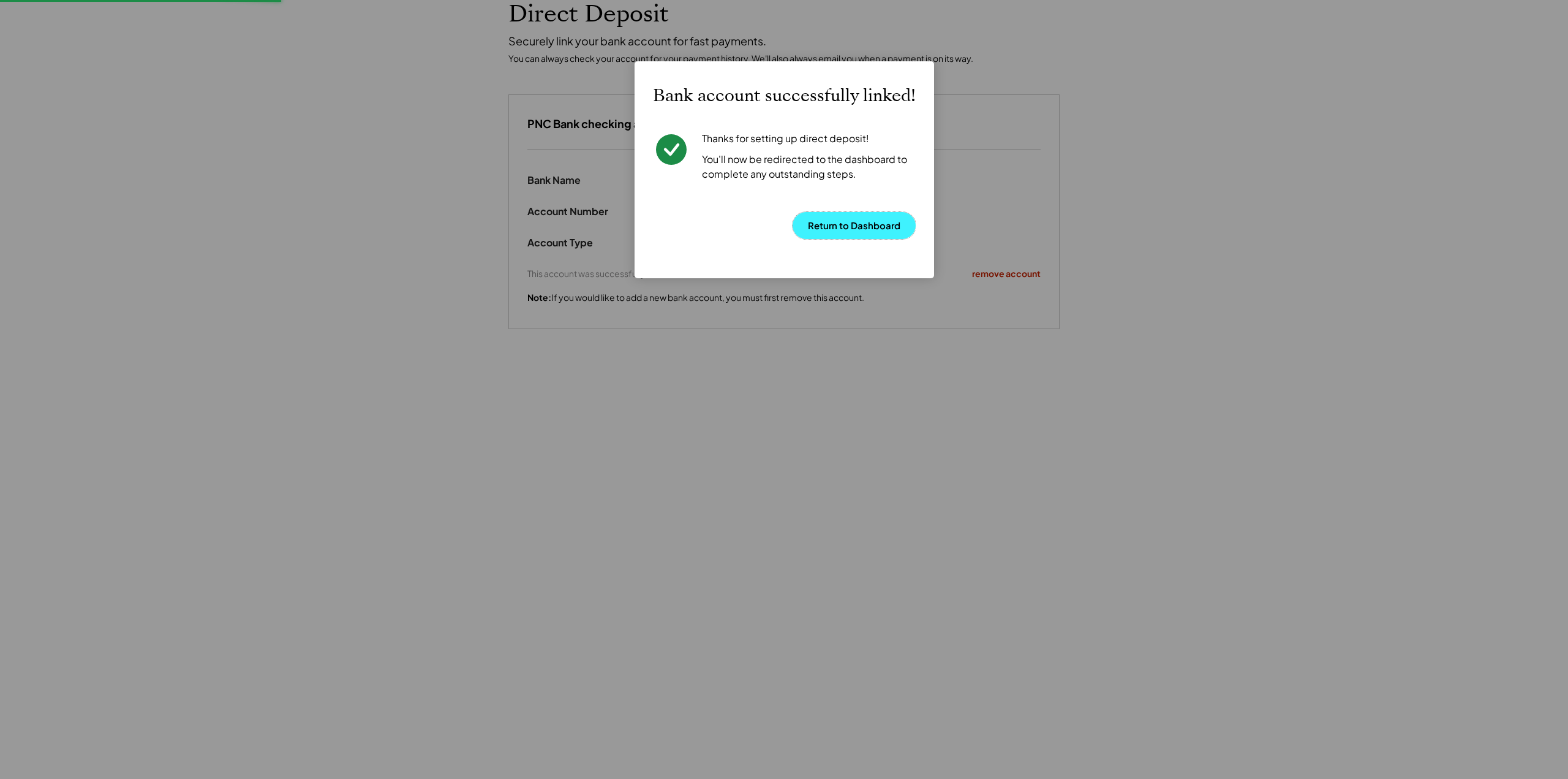
click at [833, 226] on button "Return to Dashboard" at bounding box center [854, 226] width 123 height 27
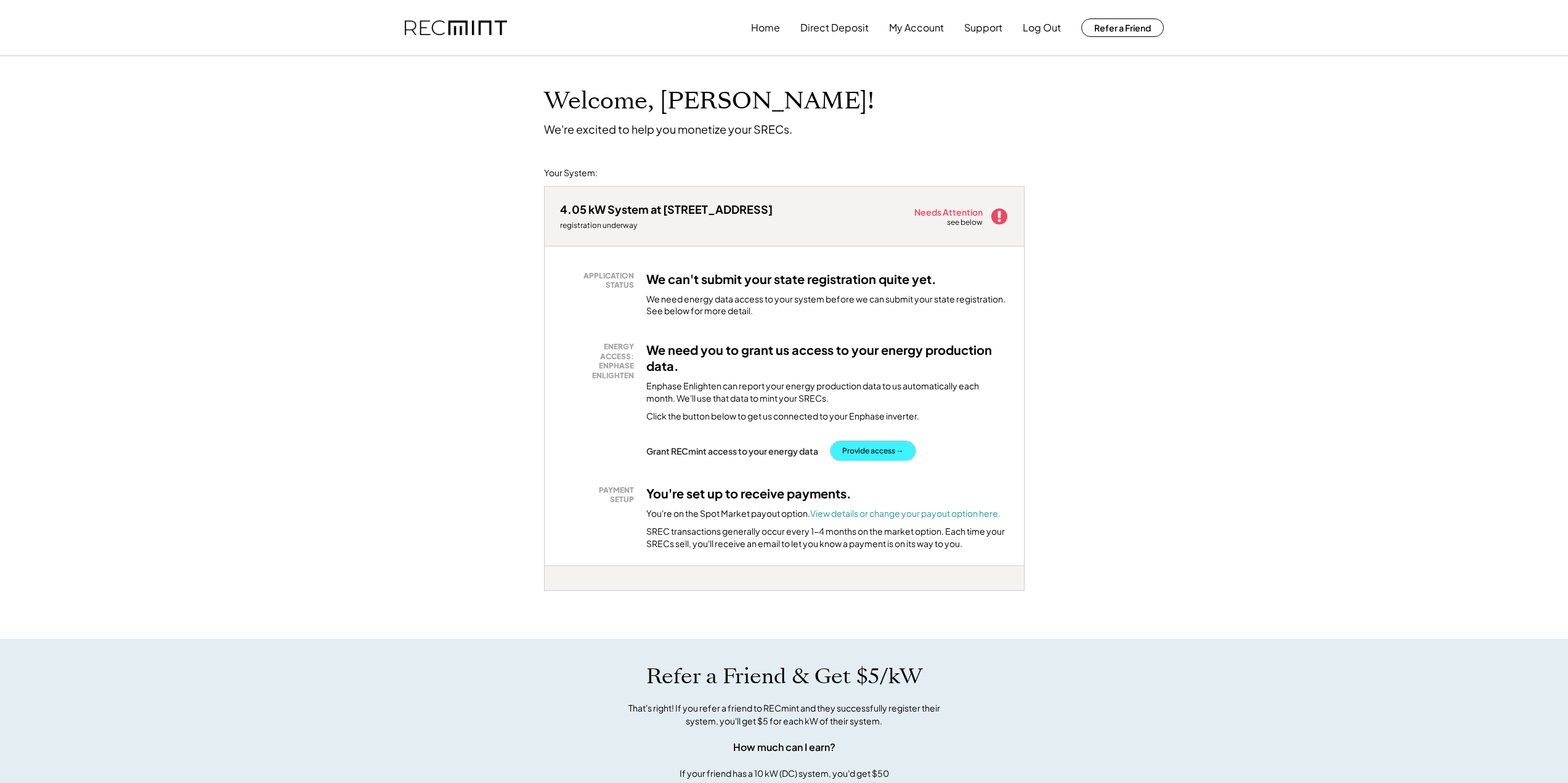
click at [871, 449] on button "Provide access →" at bounding box center [873, 451] width 85 height 20
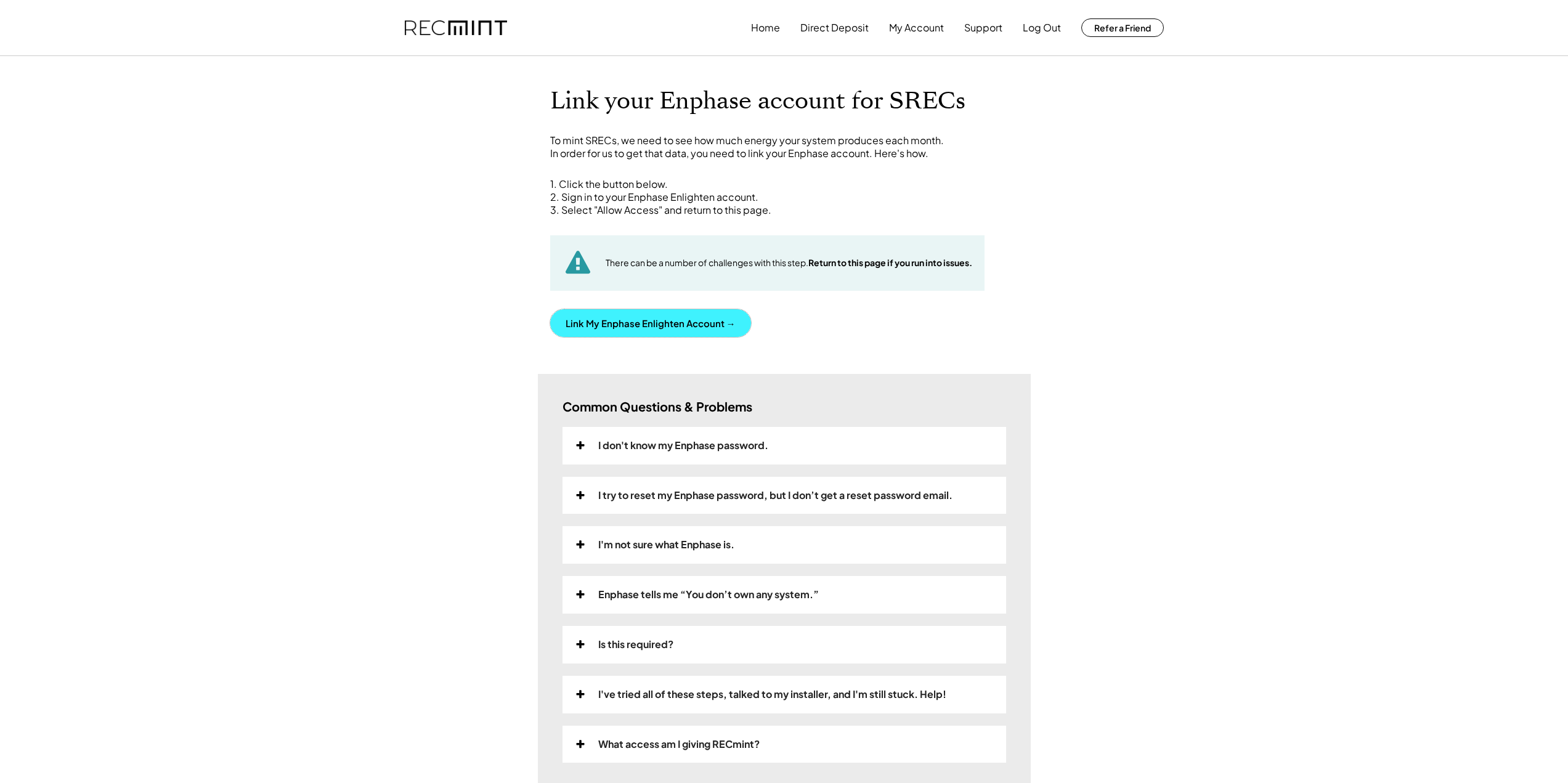
click at [626, 322] on button "Link My Enphase Enlighten Account →" at bounding box center [651, 323] width 201 height 28
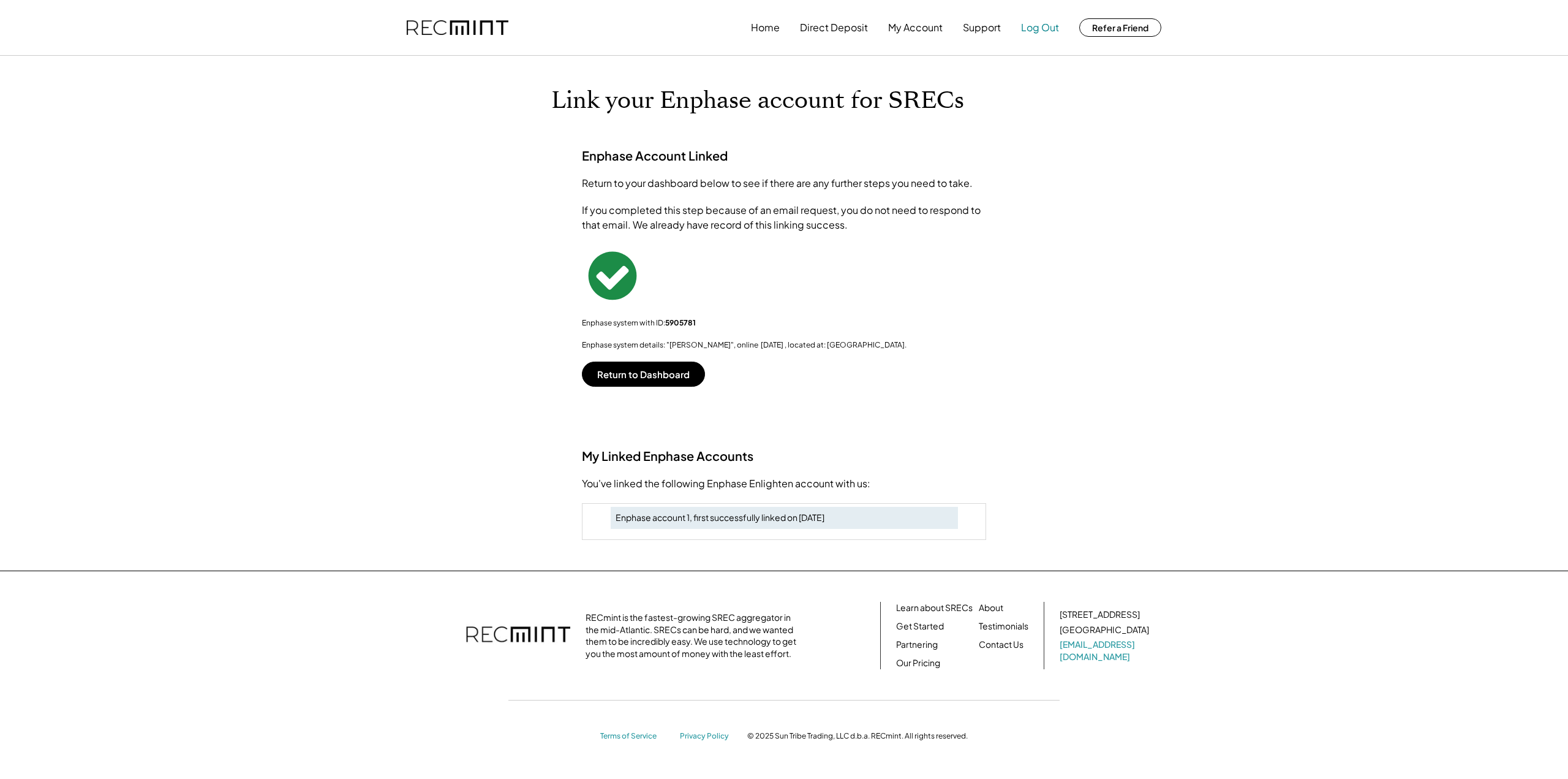
click at [1043, 25] on button "Log Out" at bounding box center [1040, 28] width 38 height 24
click at [635, 374] on button "Return to Dashboard" at bounding box center [644, 373] width 123 height 25
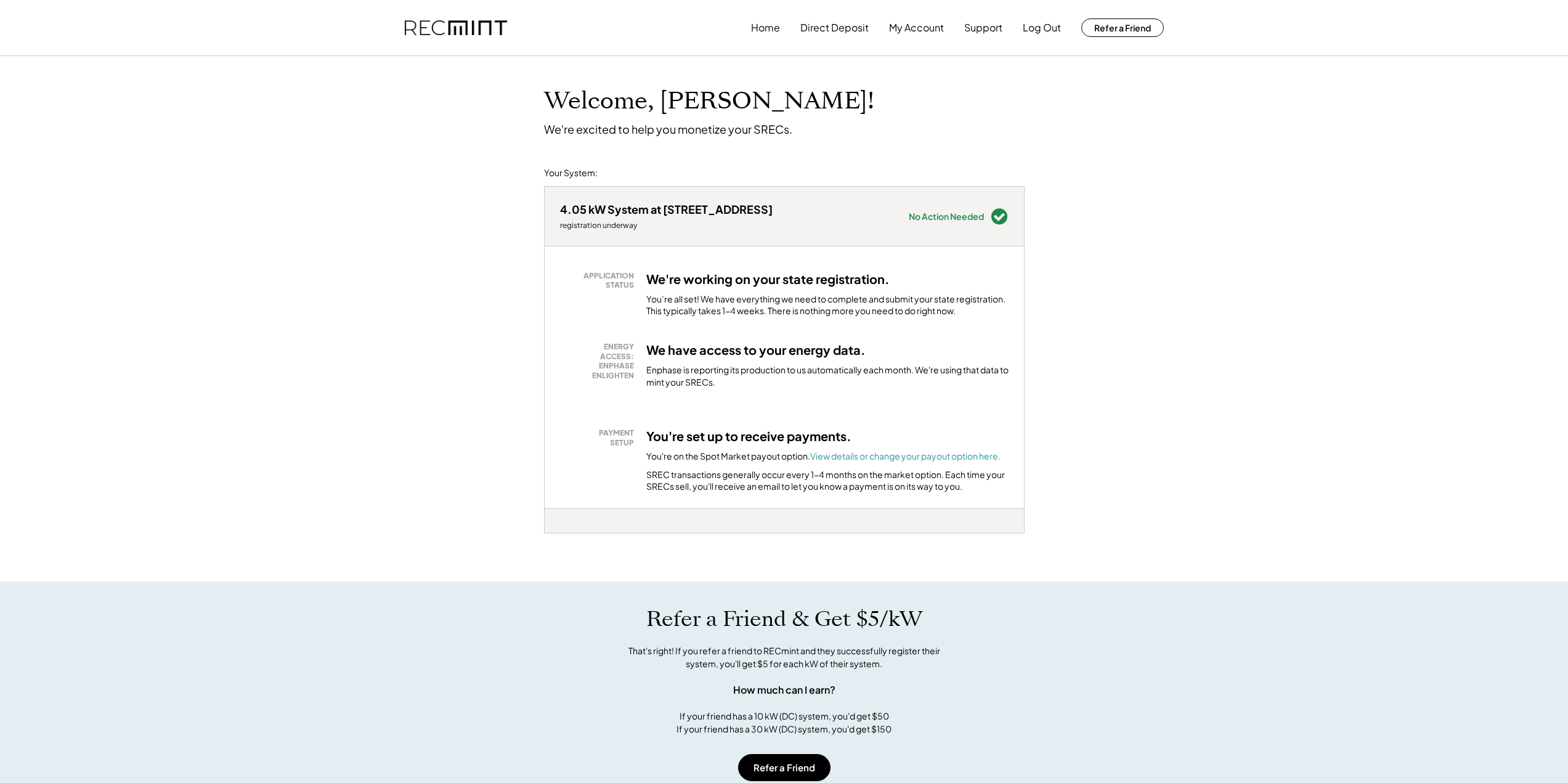
click at [460, 238] on div "Welcome, Daniel! We're excited to help you monetize your SRECs. Your System: 4.…" at bounding box center [784, 618] width 1568 height 1123
click at [1039, 24] on button "Log Out" at bounding box center [1042, 28] width 38 height 24
